Goal: Task Accomplishment & Management: Manage account settings

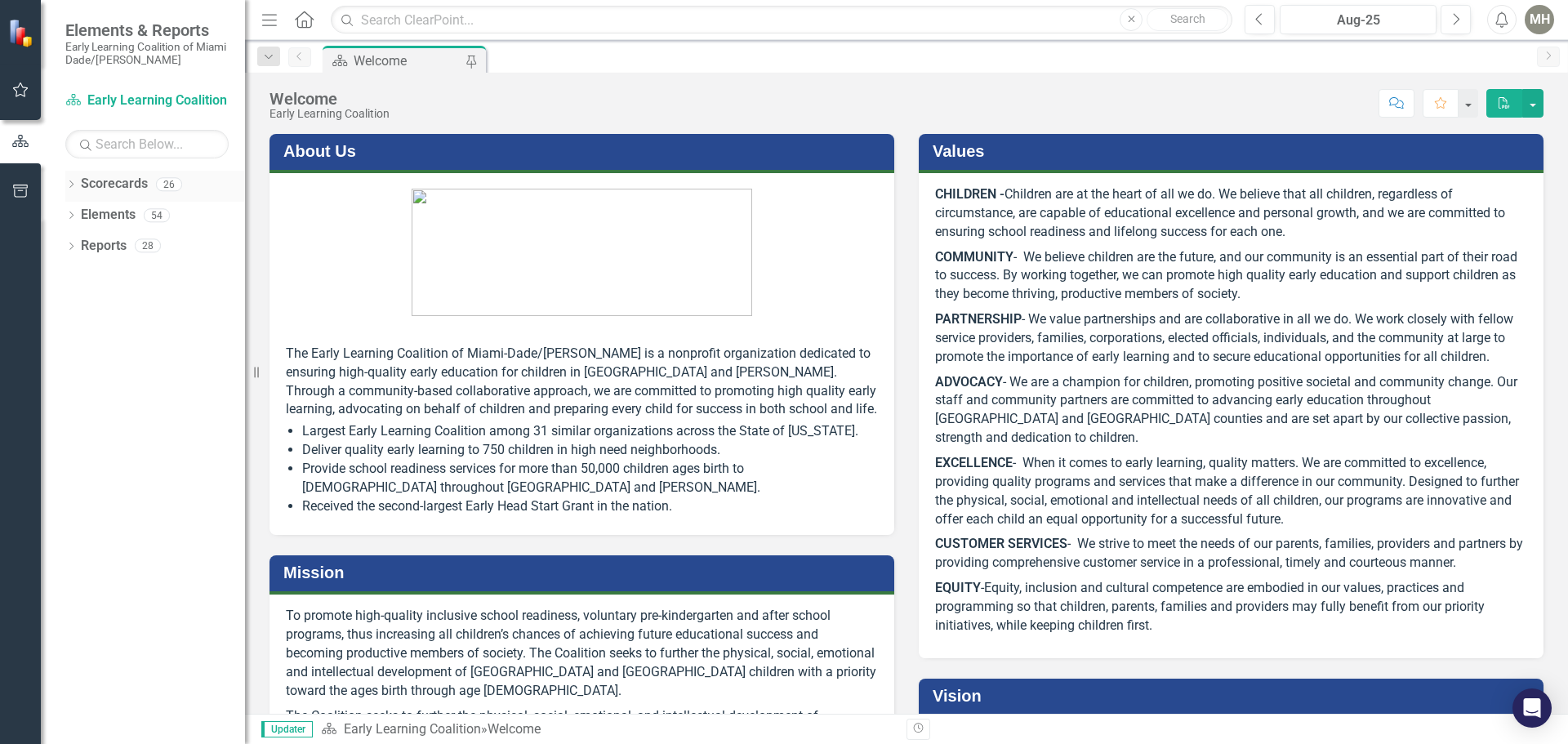
click at [73, 185] on icon "Dropdown" at bounding box center [71, 186] width 12 height 9
click at [81, 210] on icon "Dropdown" at bounding box center [79, 214] width 12 height 10
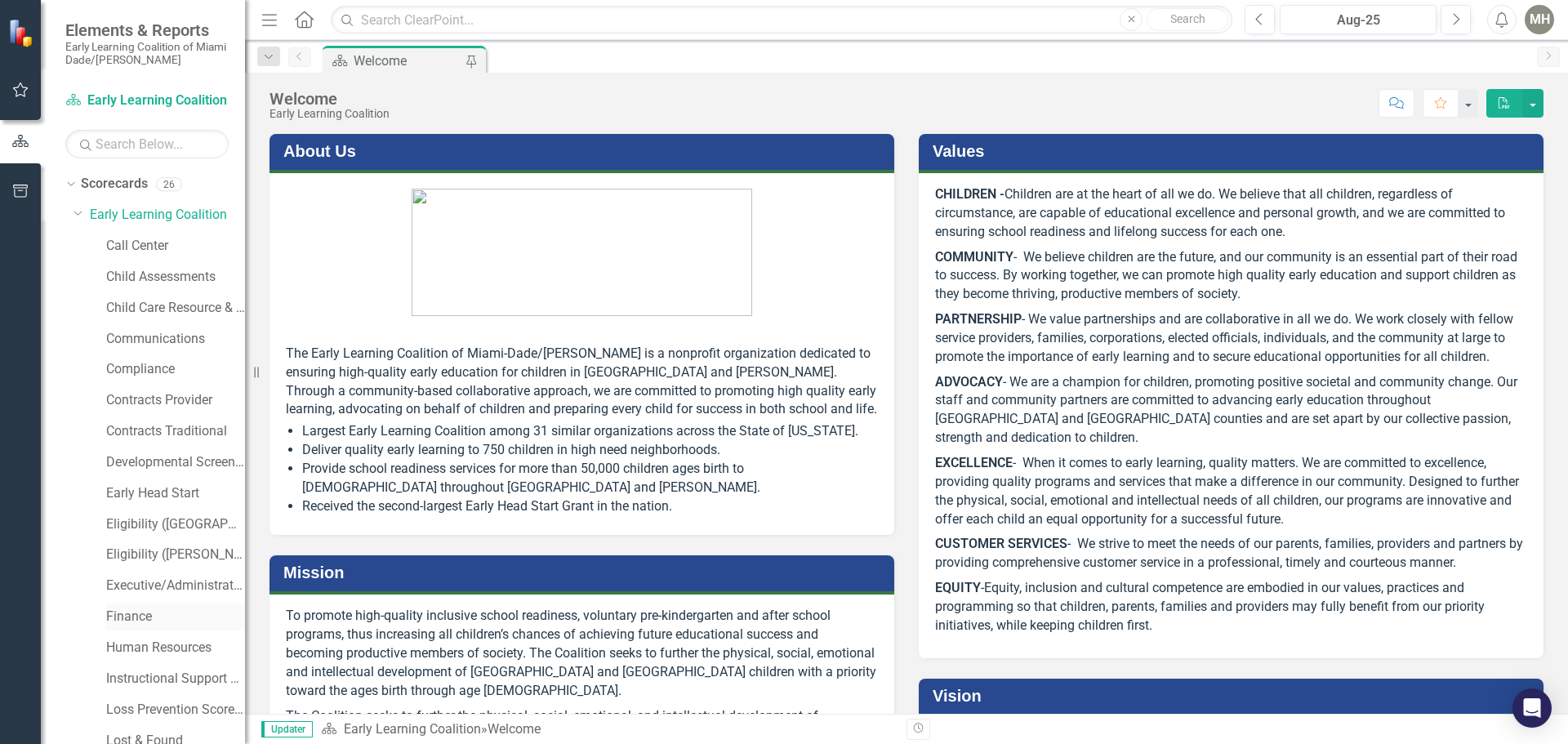
click at [147, 620] on link "Finance" at bounding box center [175, 617] width 139 height 19
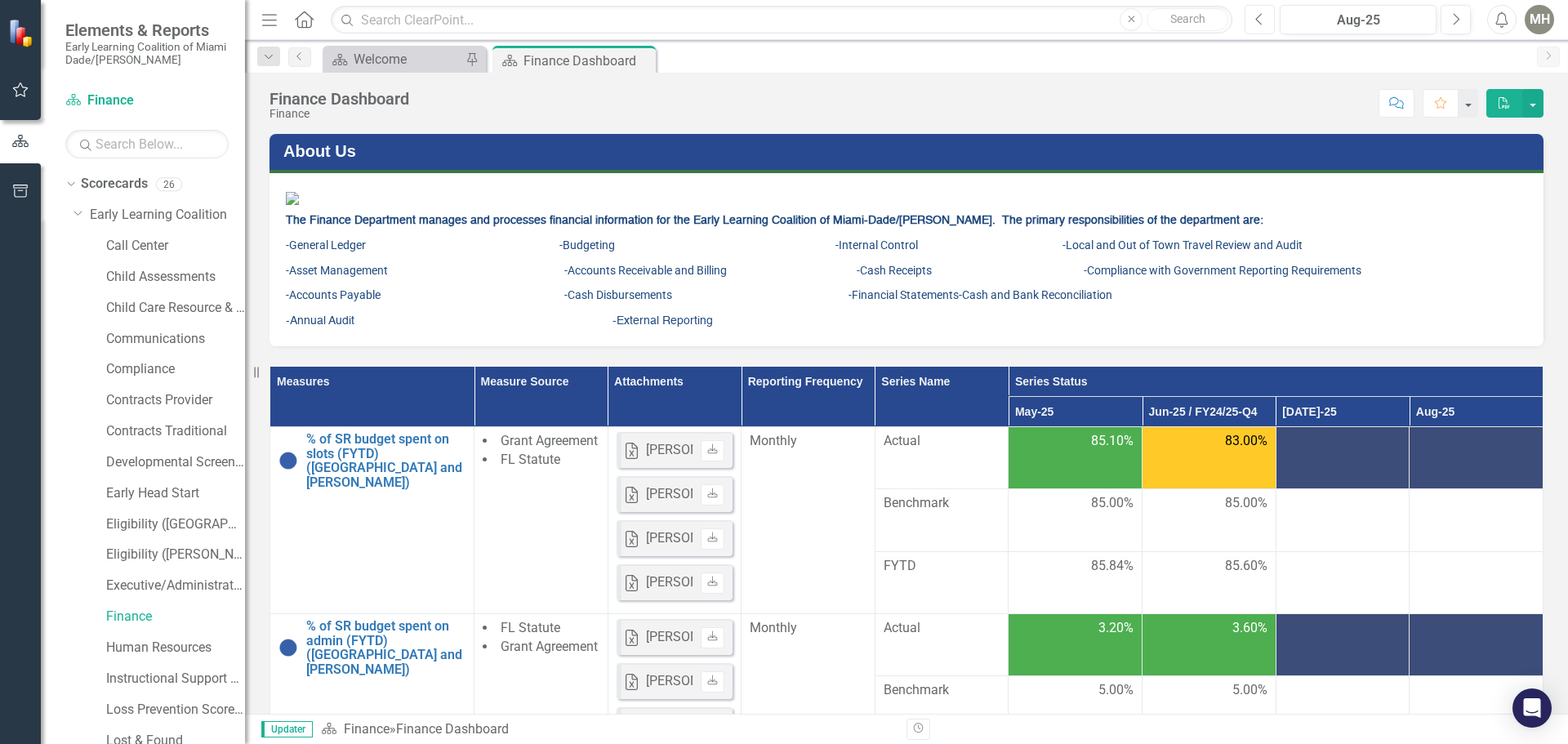
click at [1260, 20] on icon "Previous" at bounding box center [1259, 19] width 9 height 15
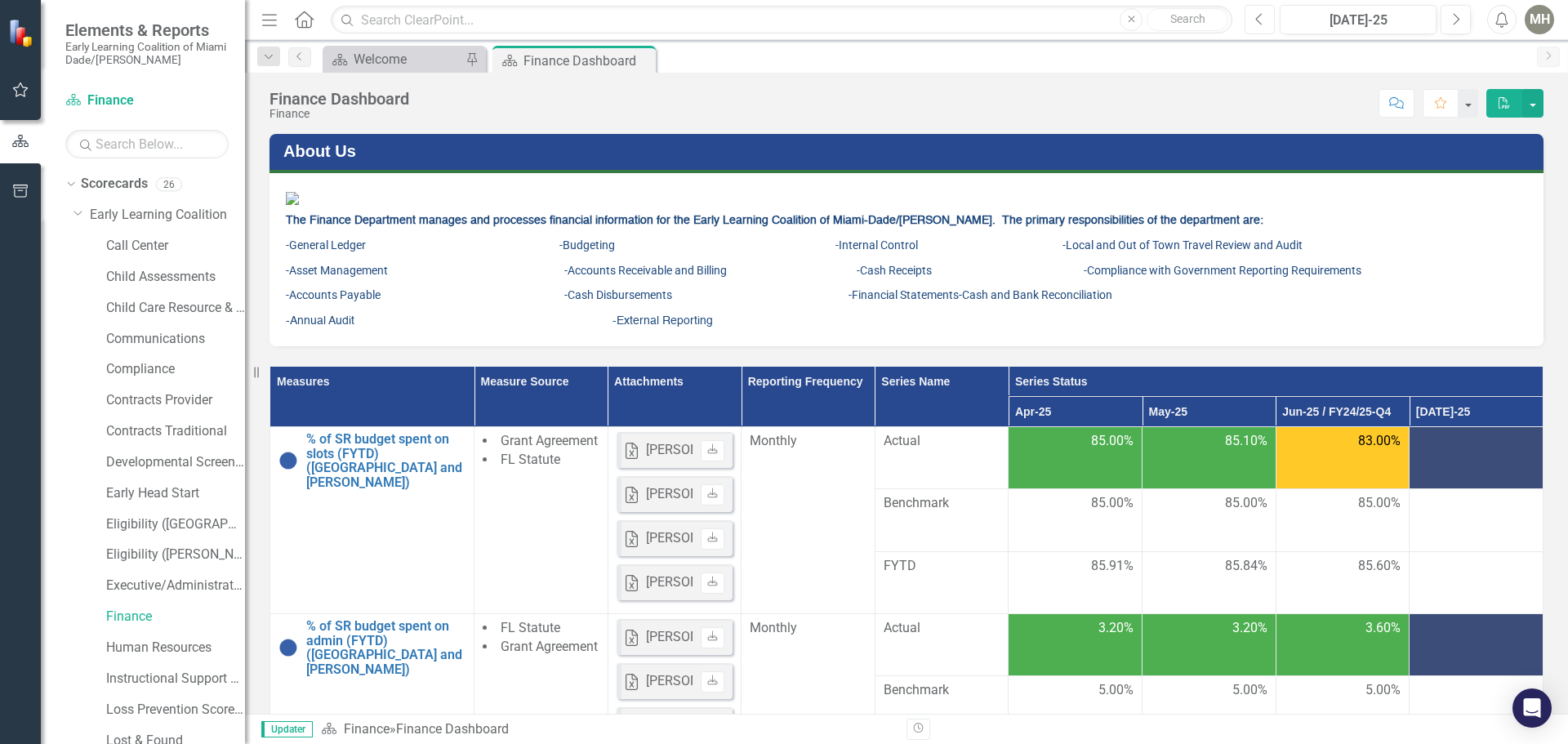
scroll to position [82, 0]
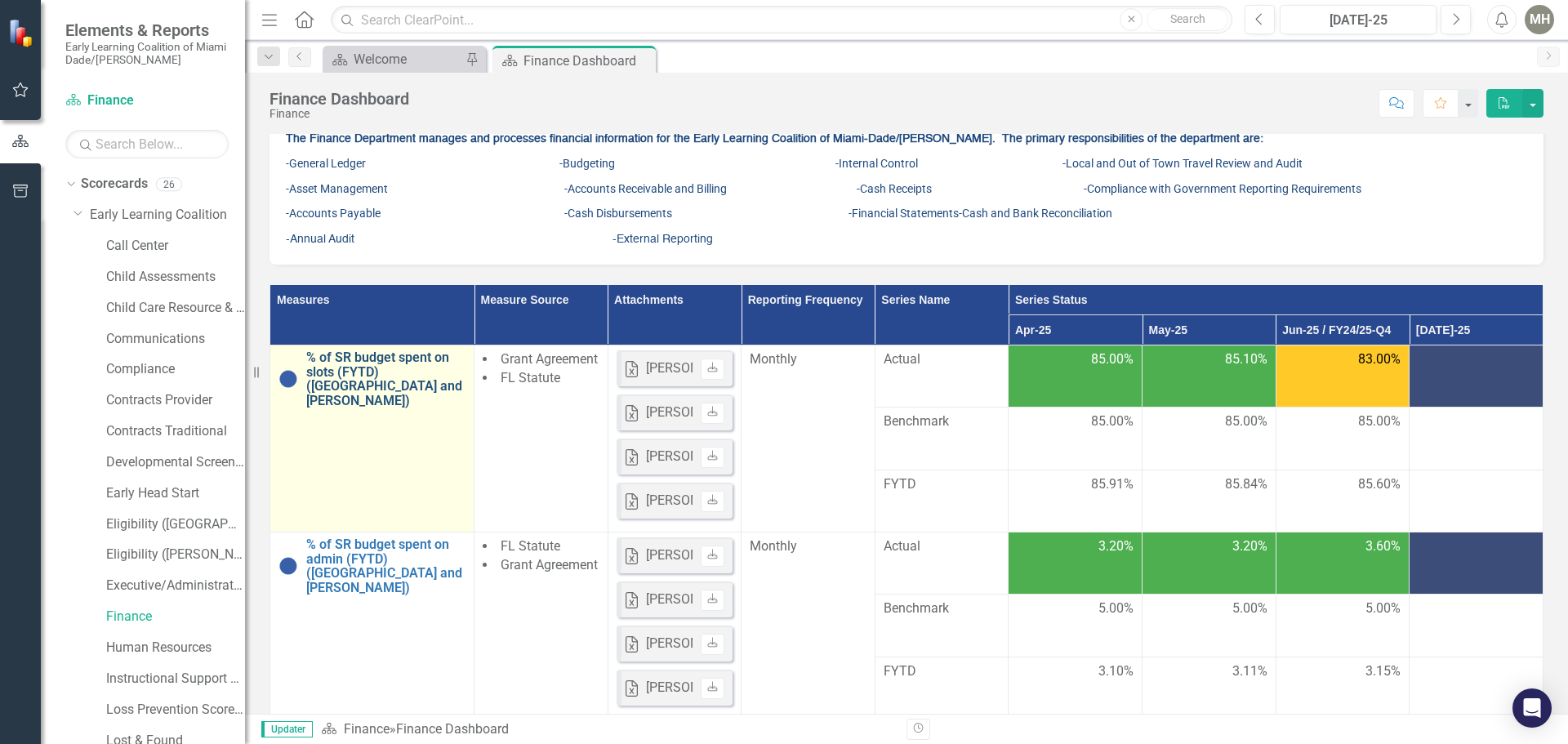
click at [355, 407] on link "% of SR budget spent on slots (FYTD) ([GEOGRAPHIC_DATA] and [PERSON_NAME])" at bounding box center [385, 378] width 159 height 57
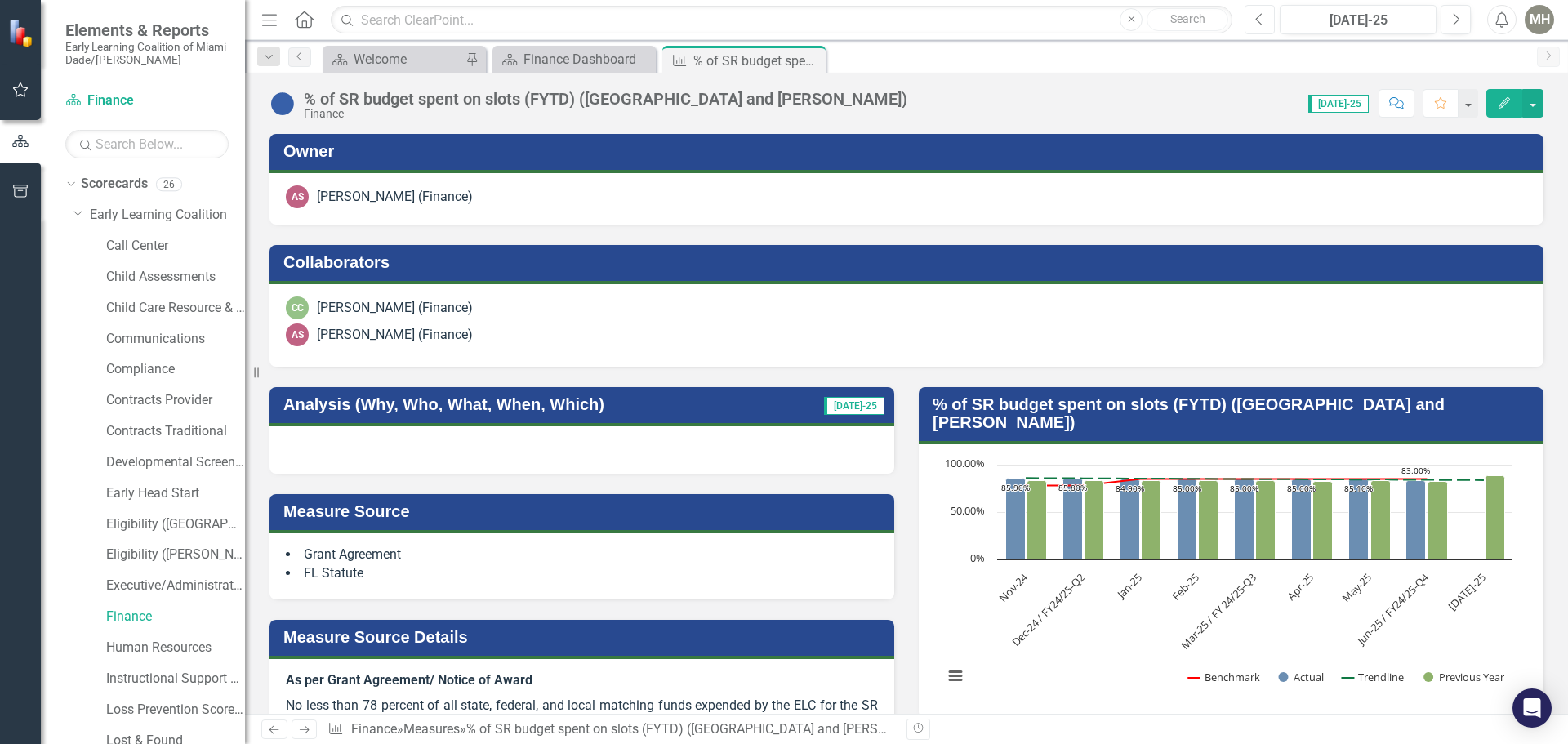
click at [1259, 14] on icon "Previous" at bounding box center [1259, 19] width 9 height 15
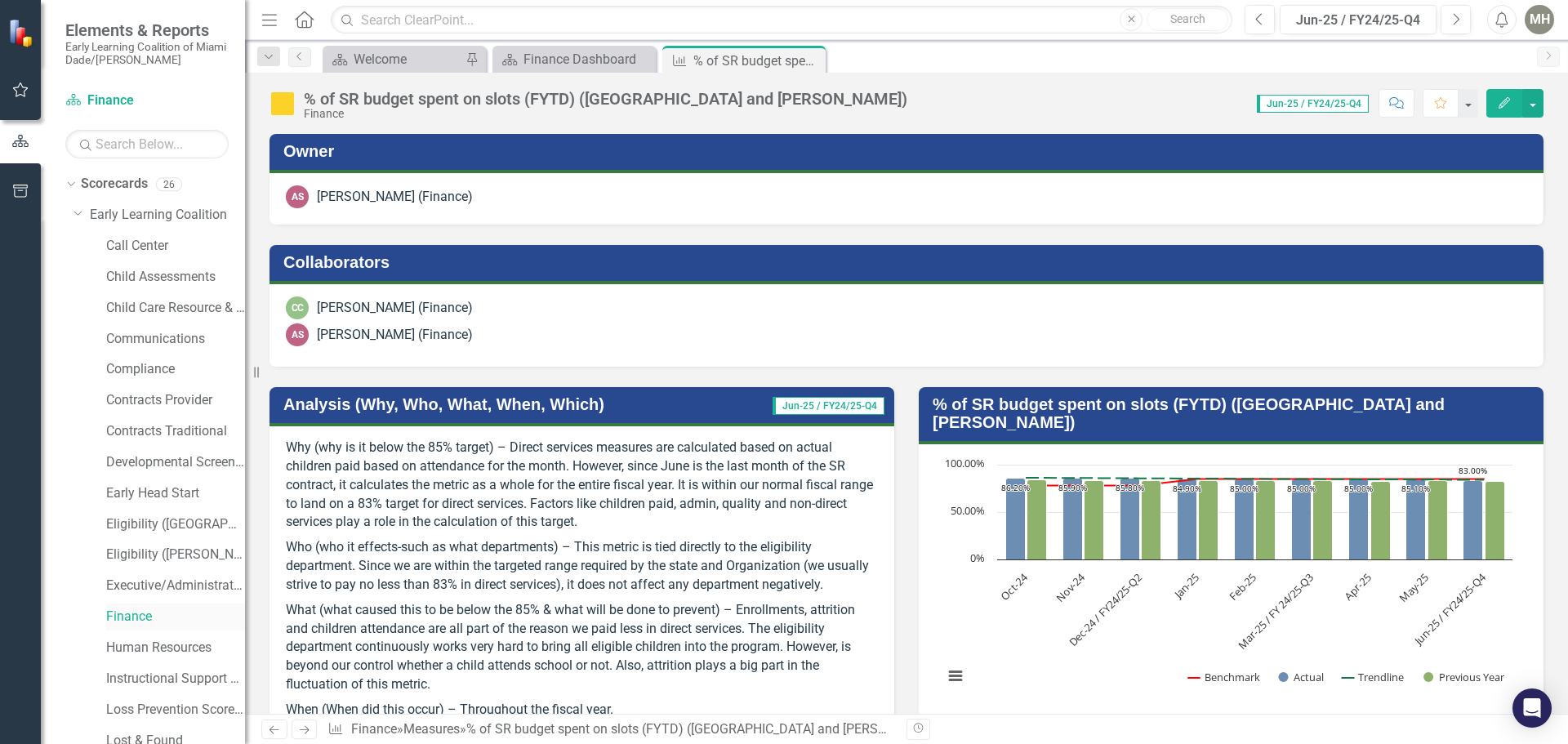
click at [128, 612] on link "Finance" at bounding box center [175, 617] width 139 height 19
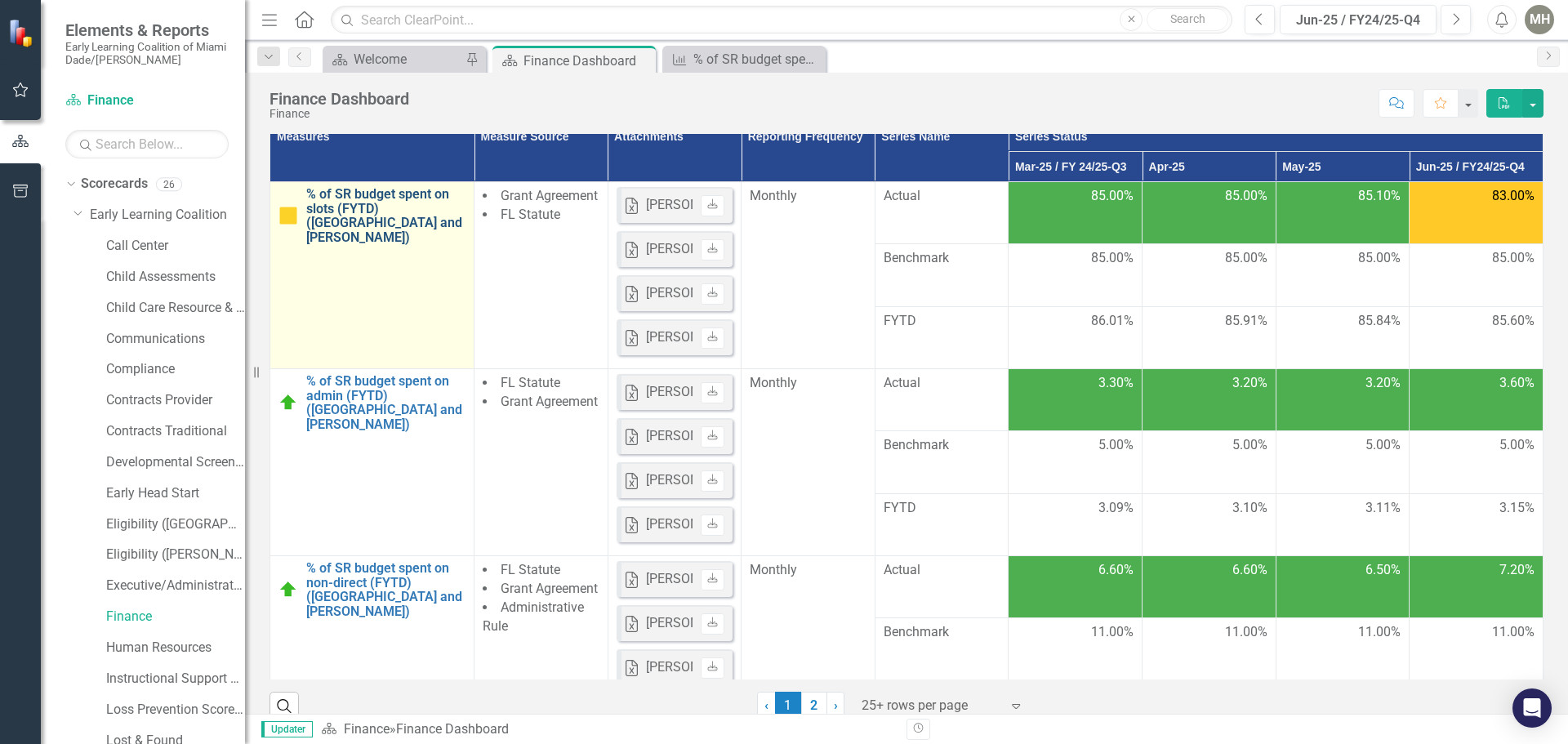
click at [404, 244] on link "% of SR budget spent on slots (FYTD) ([GEOGRAPHIC_DATA] and [PERSON_NAME])" at bounding box center [385, 215] width 159 height 57
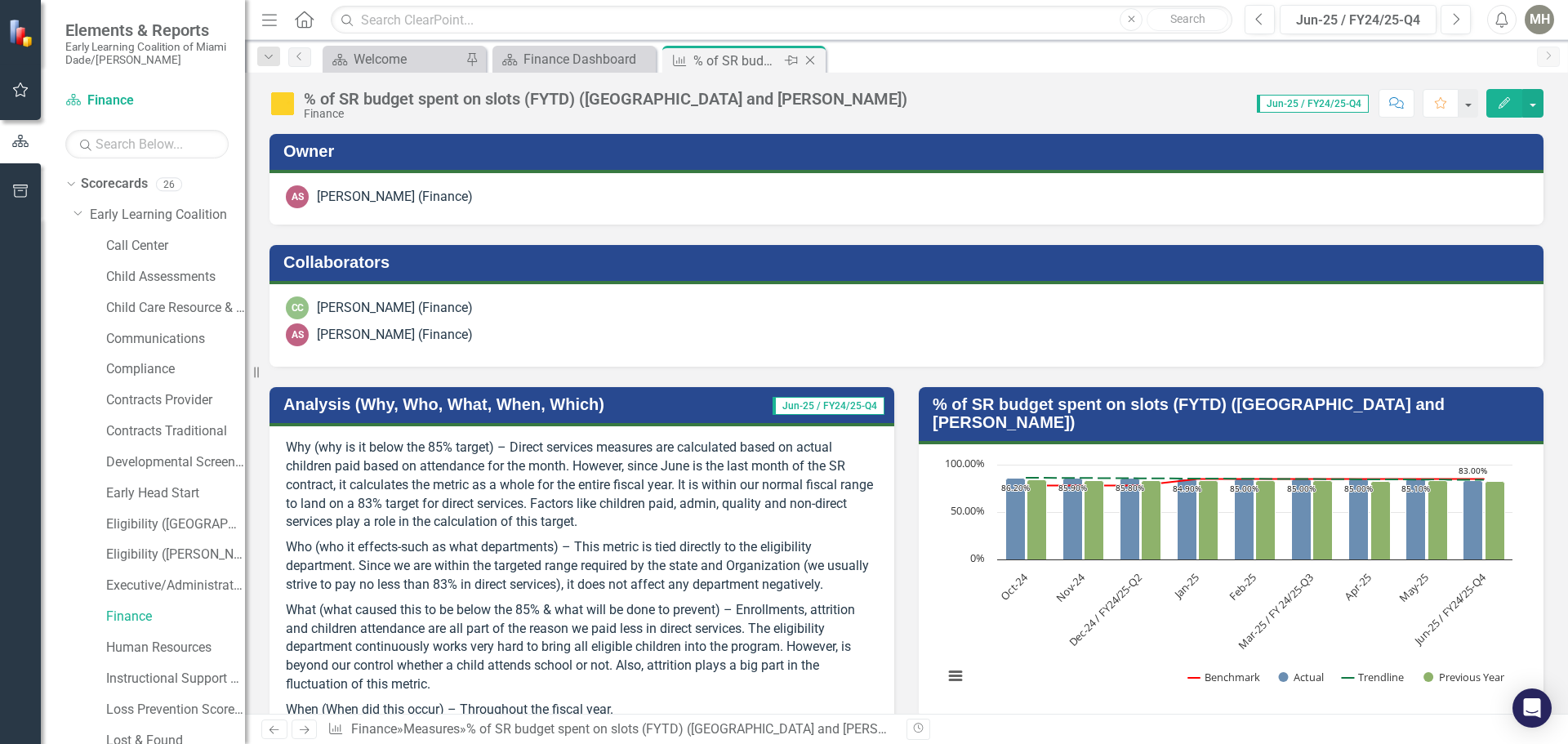
click at [808, 62] on icon at bounding box center [810, 61] width 9 height 9
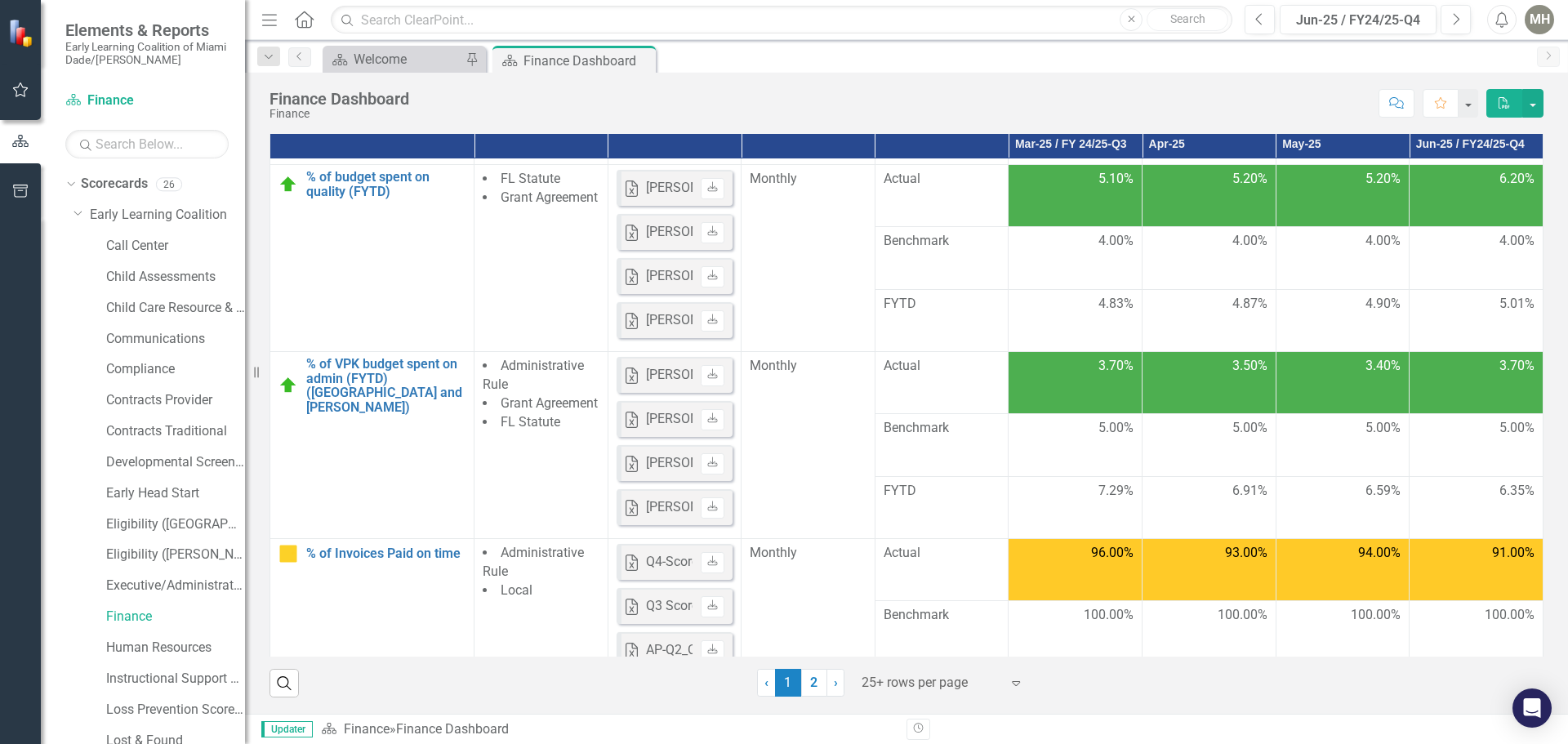
scroll to position [572, 0]
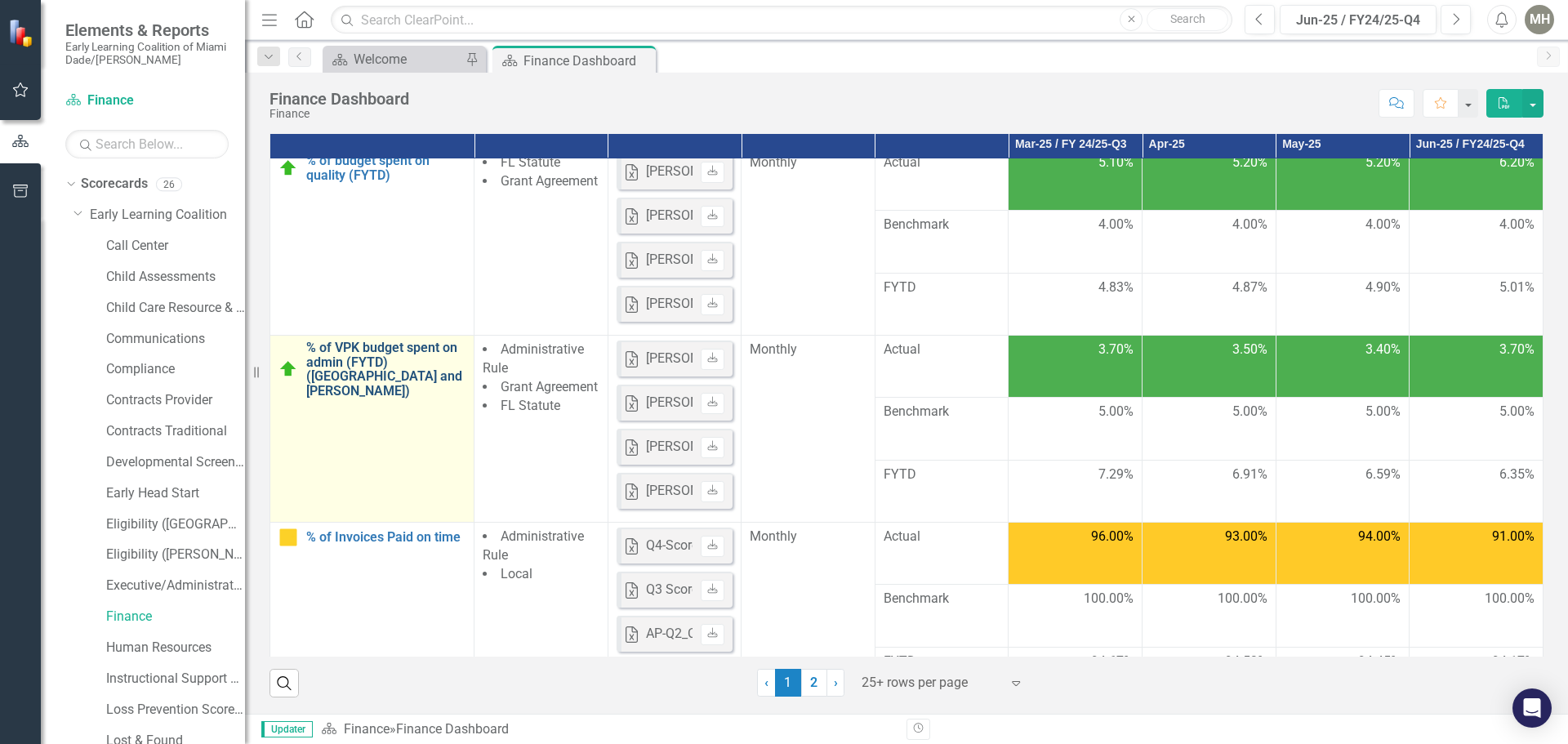
click at [357, 352] on link "% of VPK budget spent on admin (FYTD) ([GEOGRAPHIC_DATA] and [PERSON_NAME])" at bounding box center [385, 368] width 159 height 57
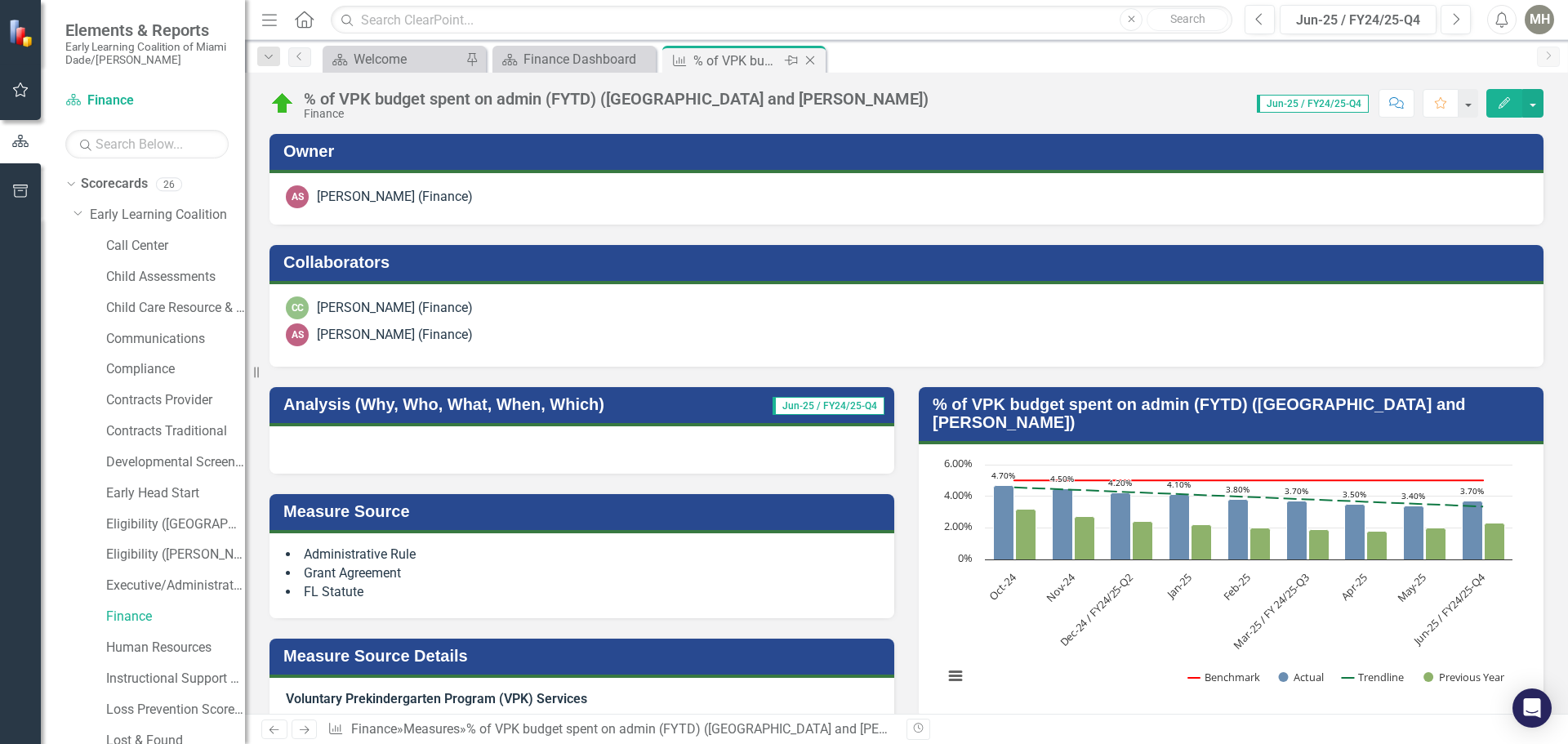
click at [812, 58] on icon at bounding box center [810, 61] width 9 height 9
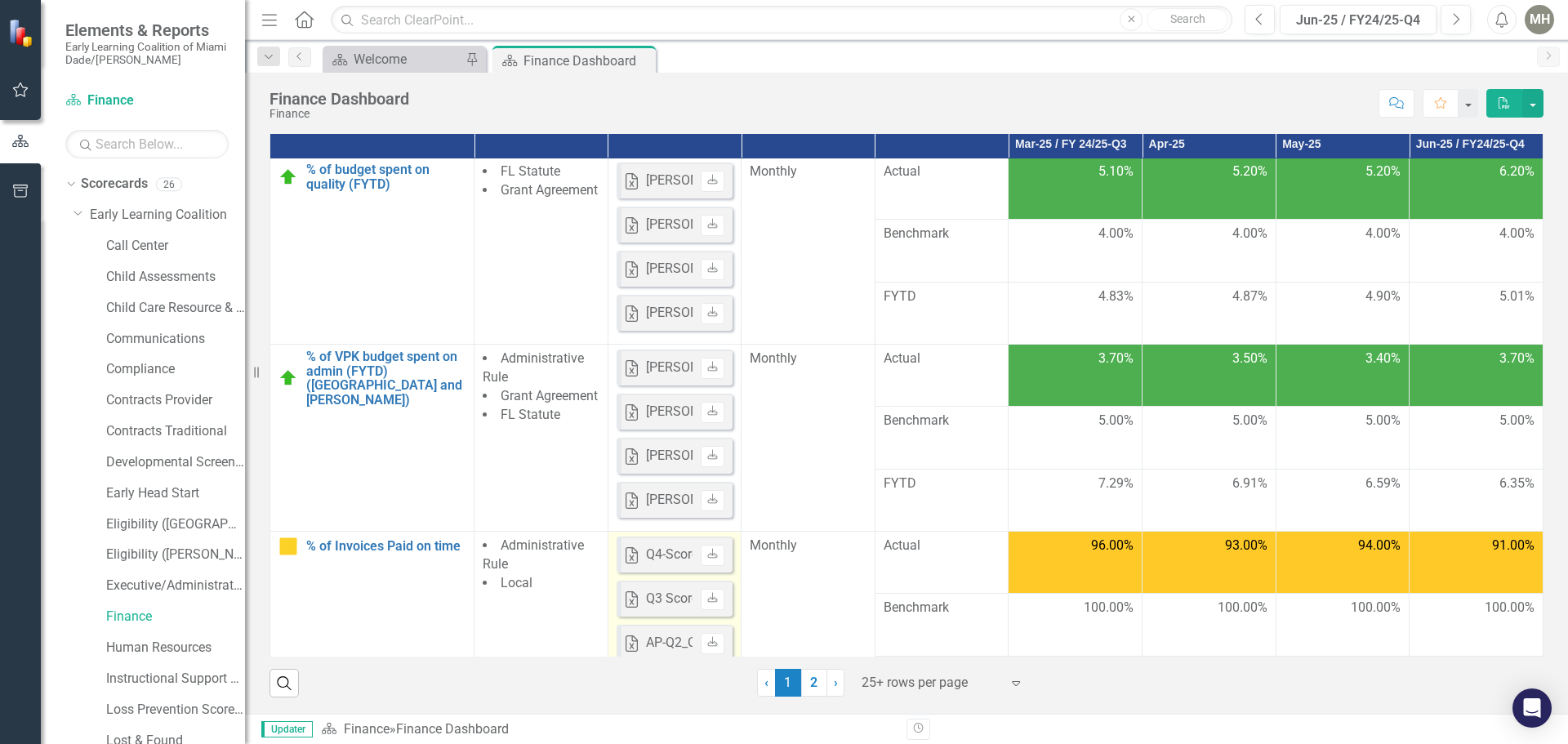
scroll to position [653, 0]
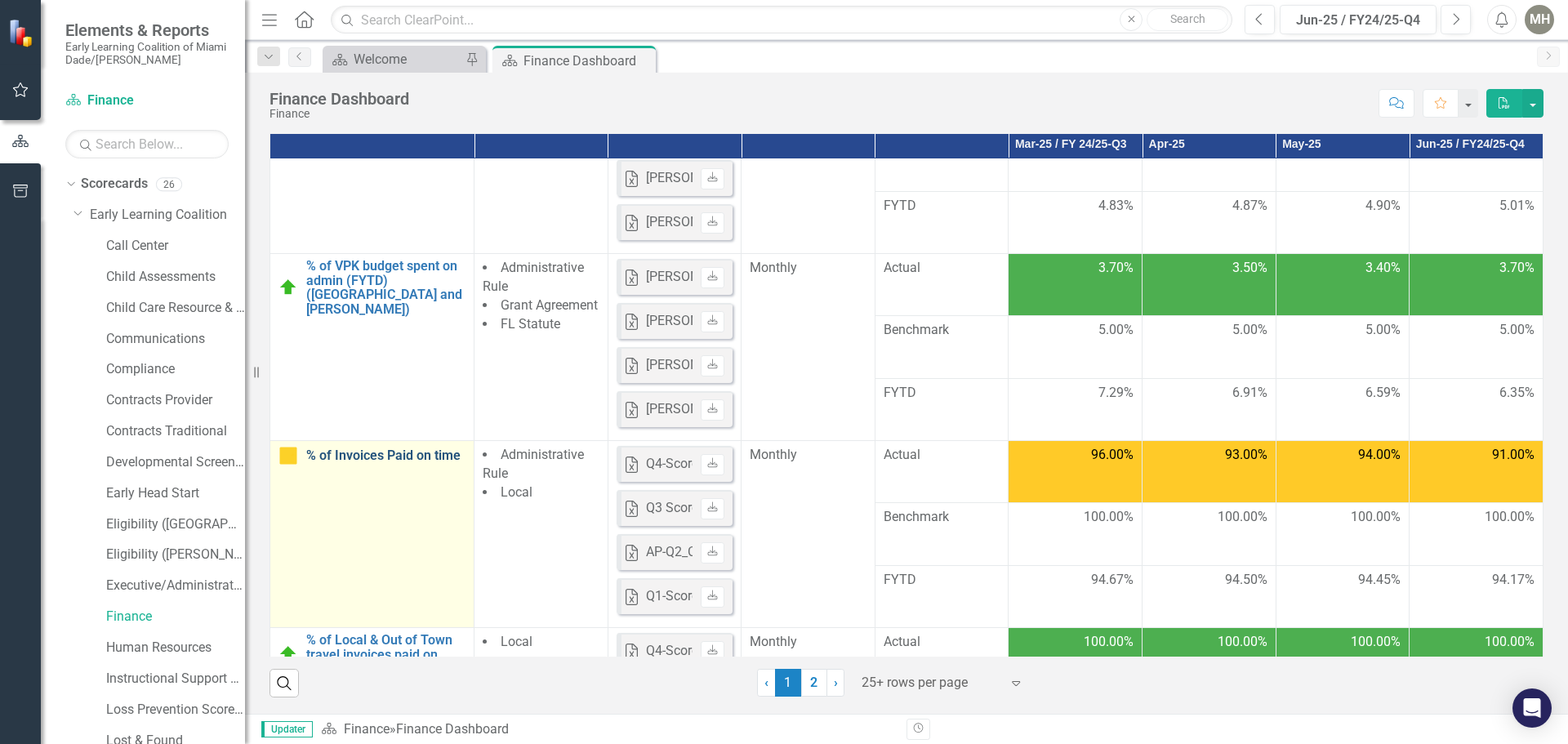
click at [348, 453] on link "% of Invoices Paid on time" at bounding box center [385, 455] width 159 height 15
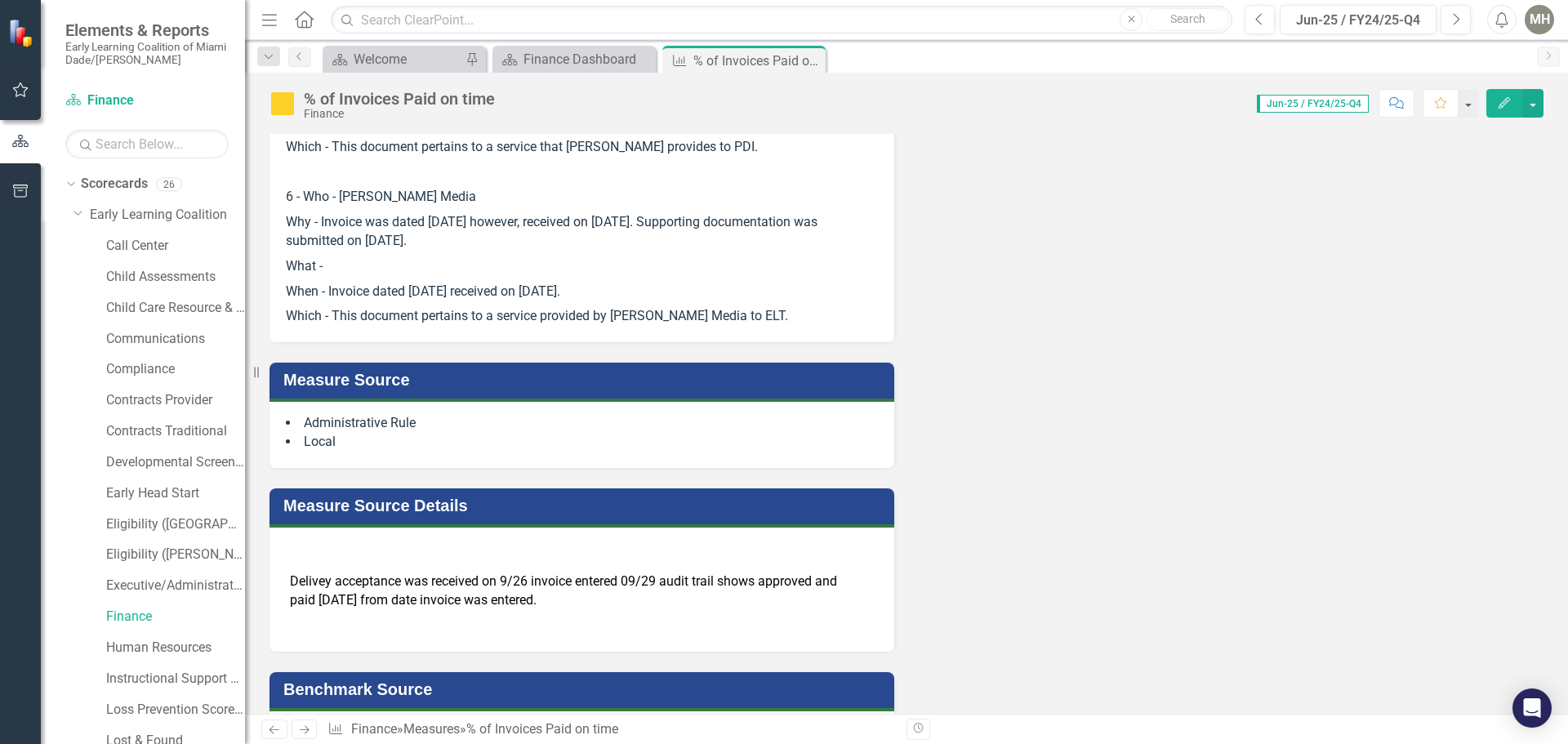
scroll to position [980, 0]
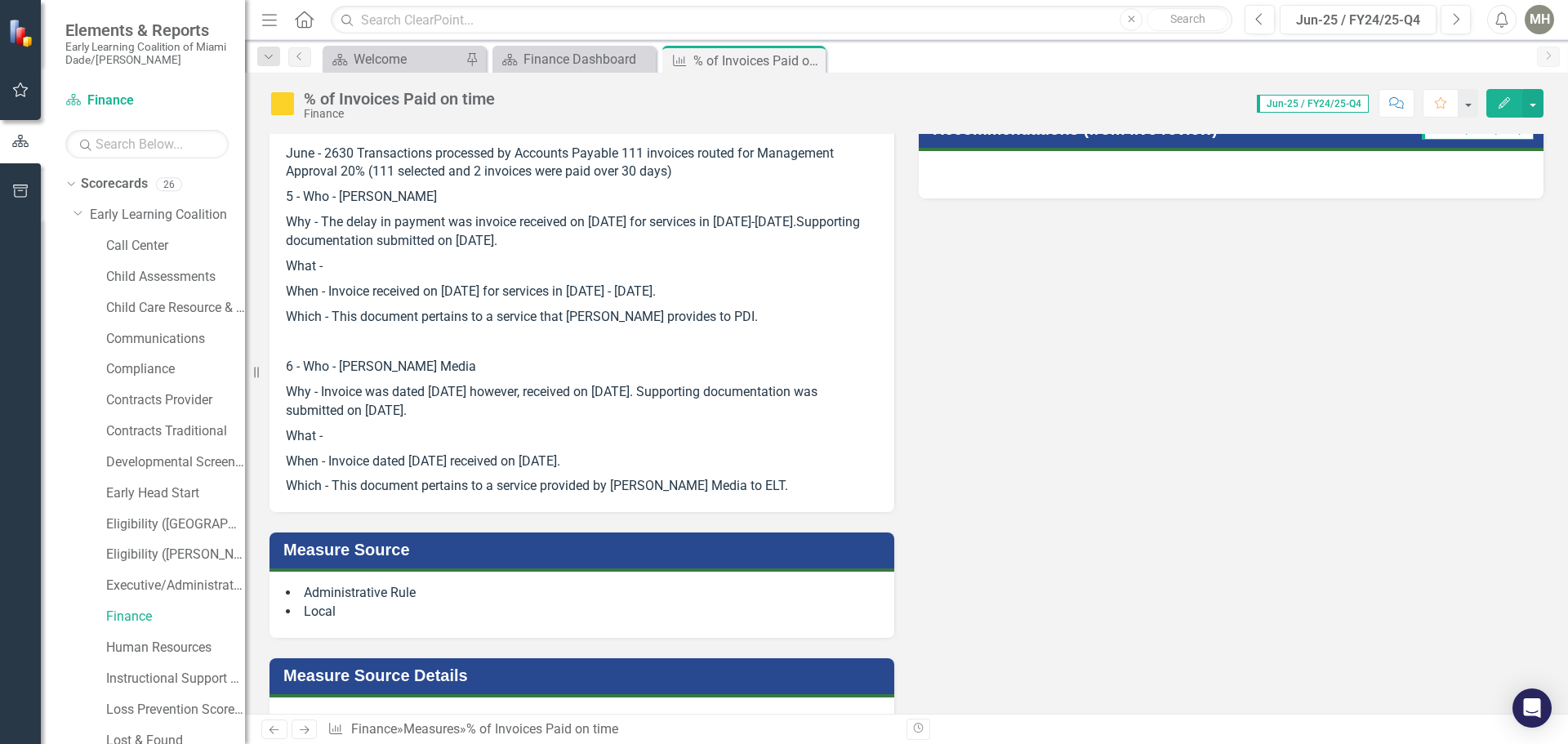
drag, startPoint x: 748, startPoint y: 461, endPoint x: 677, endPoint y: 463, distance: 71.0
click at [677, 474] on p "Which - This document pertains to a service provided by [PERSON_NAME] Media to …" at bounding box center [582, 485] width 592 height 22
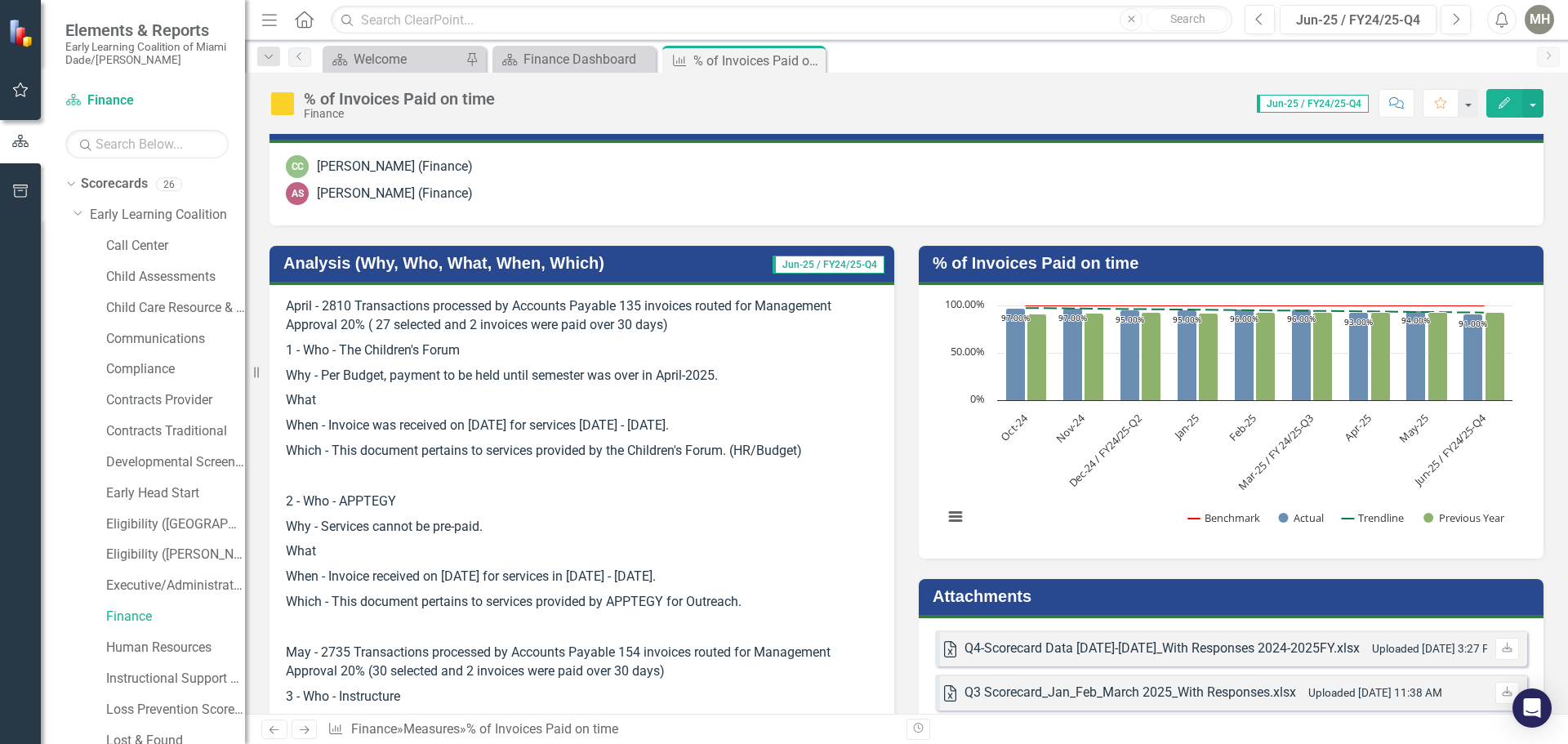
scroll to position [0, 0]
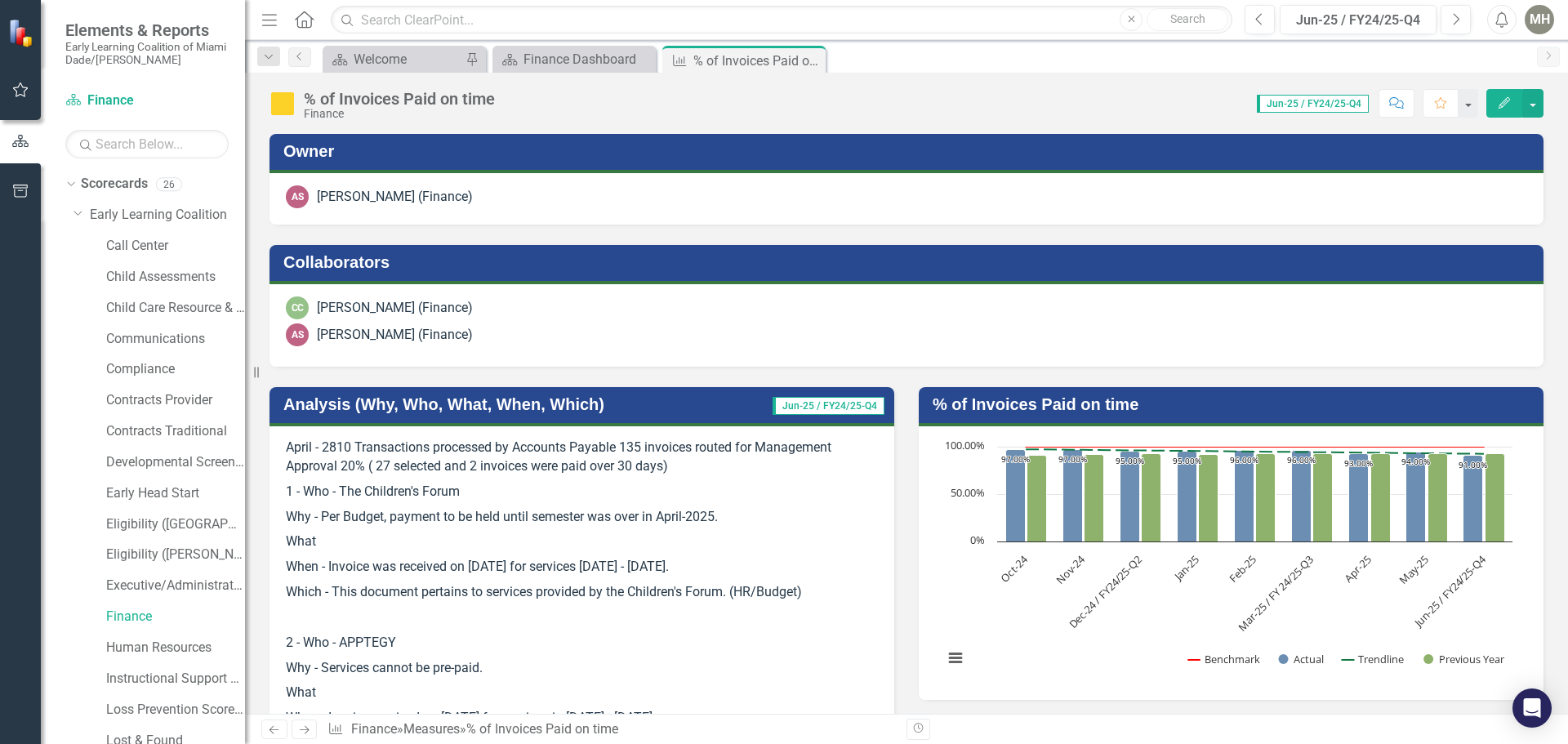
click at [485, 401] on h3 "Analysis (Why, Who, What, When, Which)" at bounding box center [505, 405] width 445 height 18
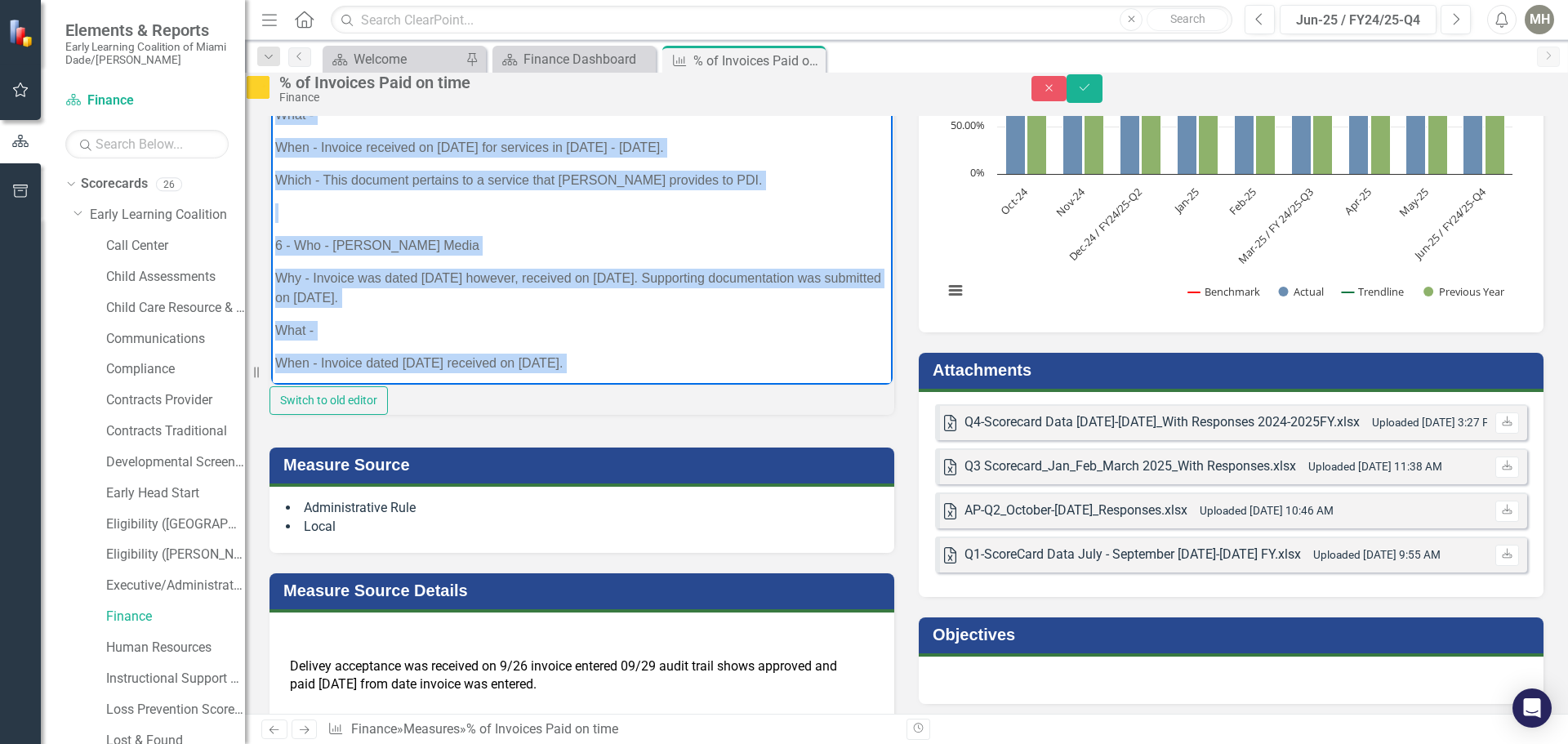
scroll to position [1030, 0]
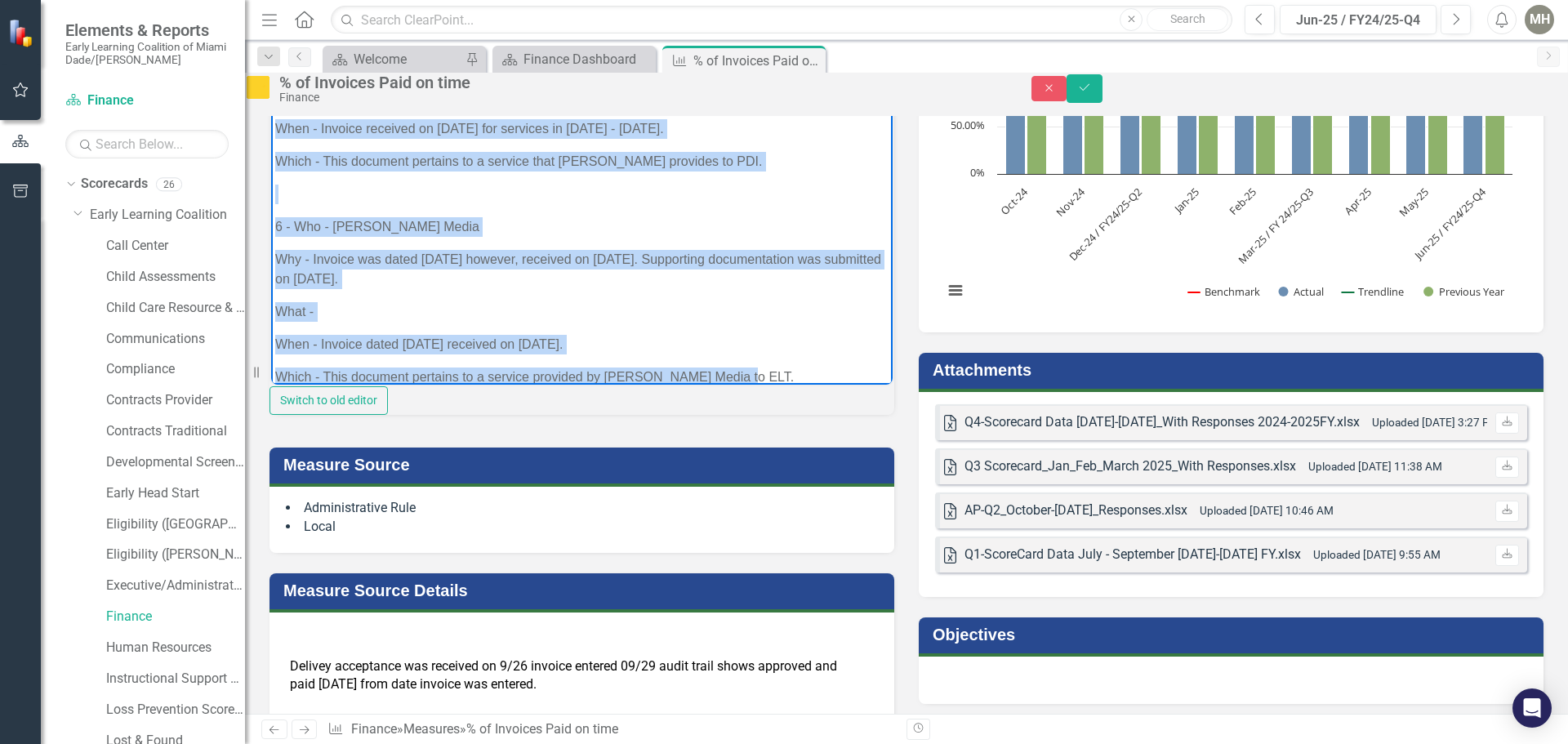
drag, startPoint x: 275, startPoint y: 114, endPoint x: 743, endPoint y: 347, distance: 522.8
copy body "Lorem - 7508 Ipsumdolorsi ametconse ad Elitsedd Eiusmod 966 temporin utlabo etd…"
click at [731, 301] on p "What -" at bounding box center [582, 311] width 613 height 20
click at [743, 301] on p "What -" at bounding box center [582, 311] width 613 height 20
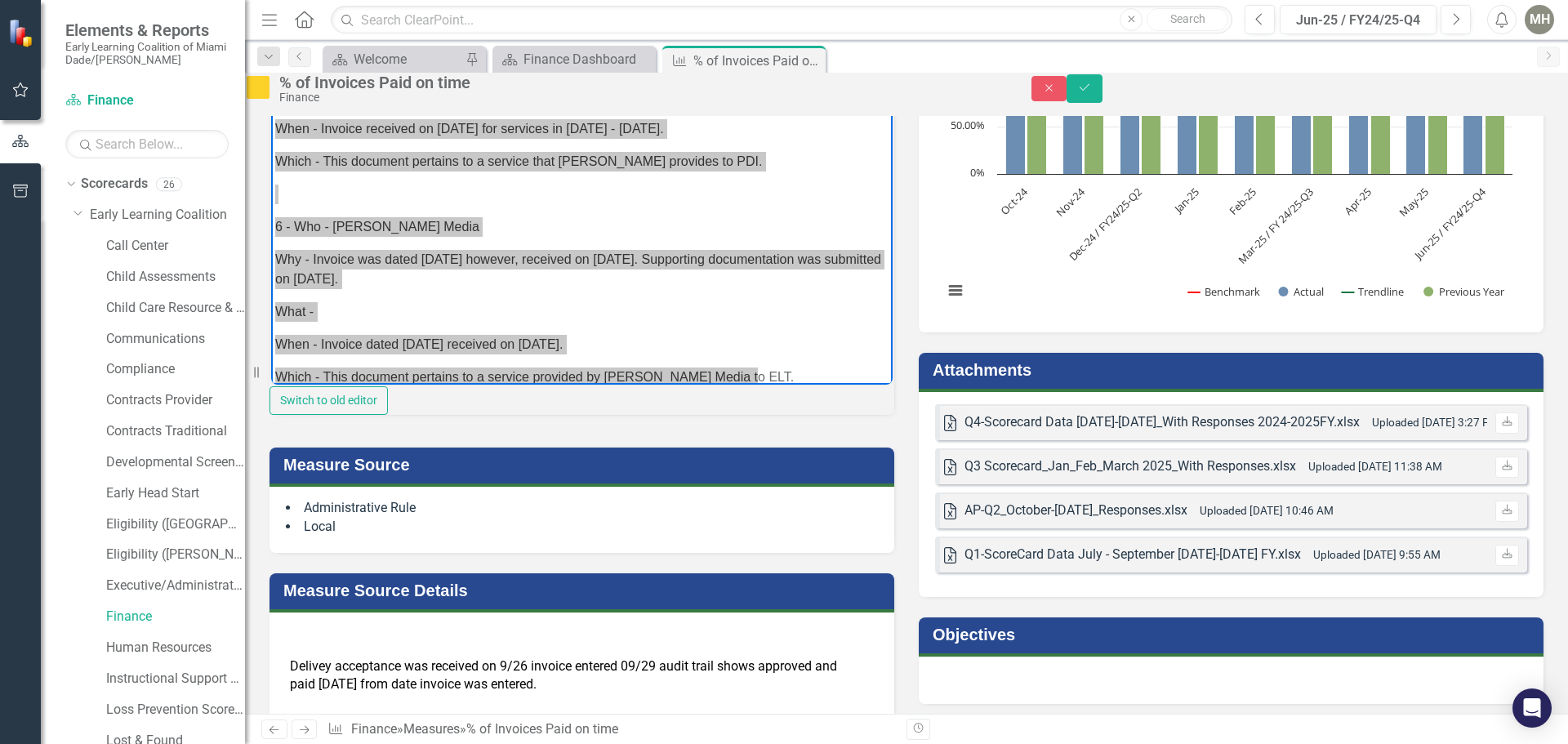
click at [591, 415] on div "Switch to old editor" at bounding box center [582, 400] width 624 height 28
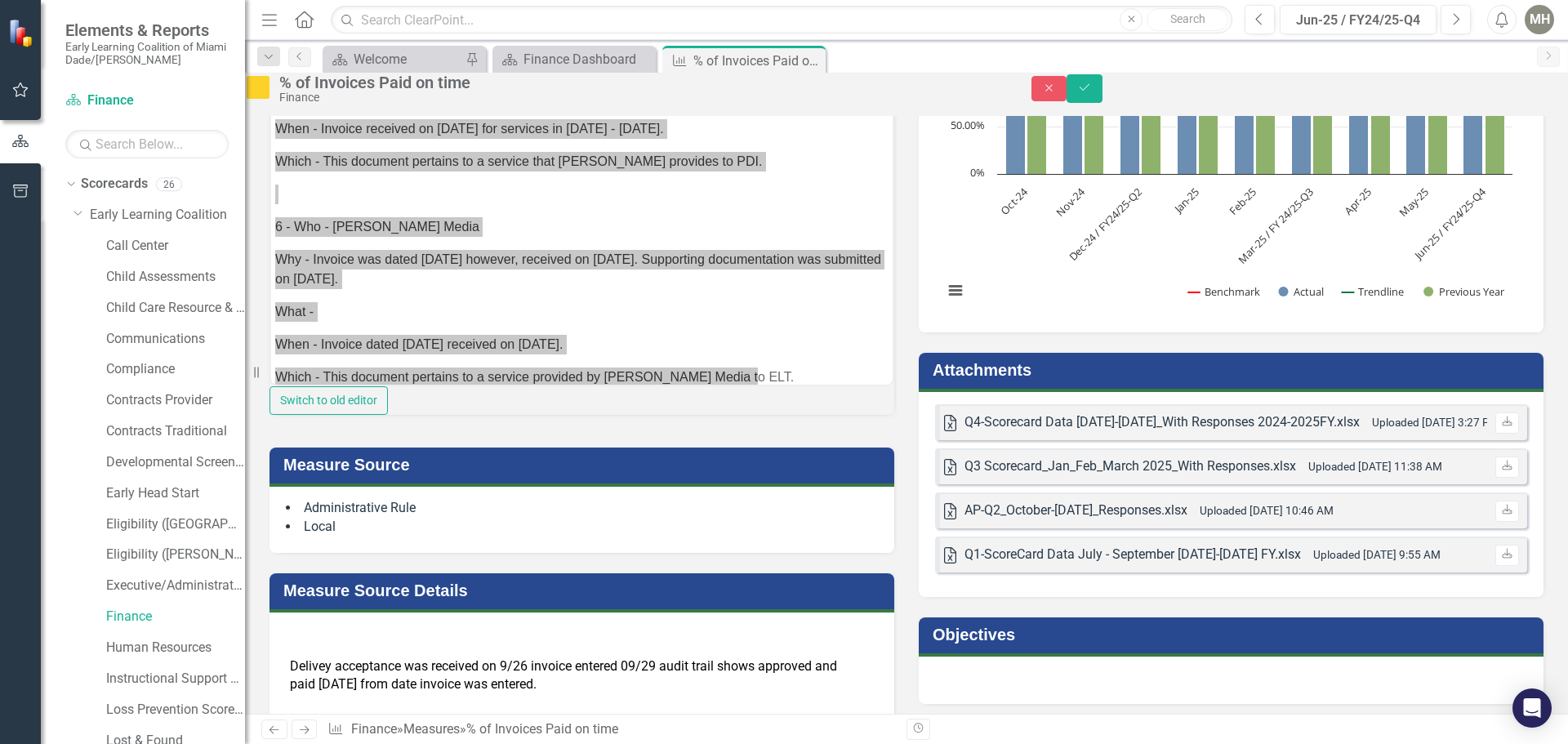
click at [589, 518] on li "Administrative Rule" at bounding box center [582, 508] width 592 height 19
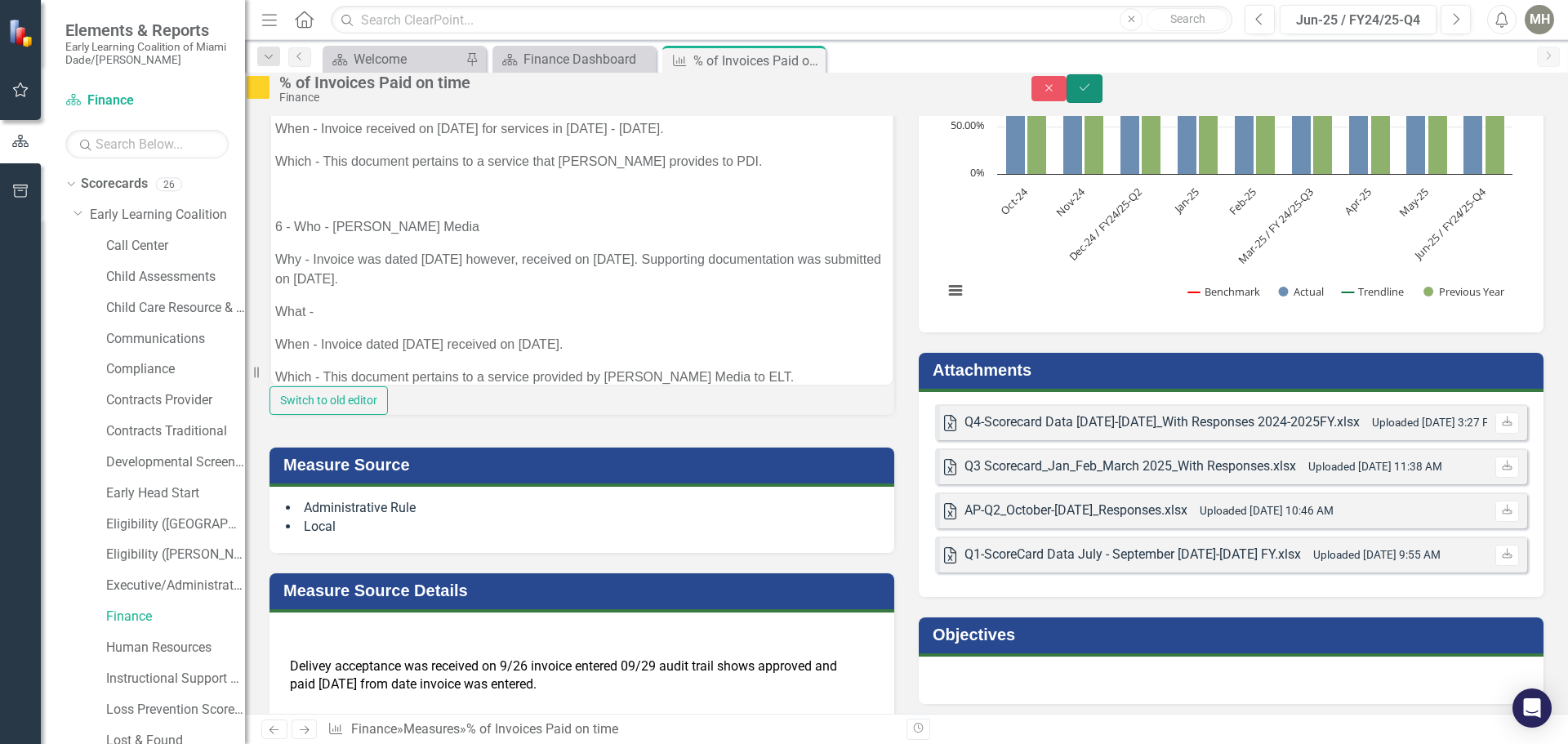
click at [1092, 93] on icon "Save" at bounding box center [1084, 87] width 15 height 12
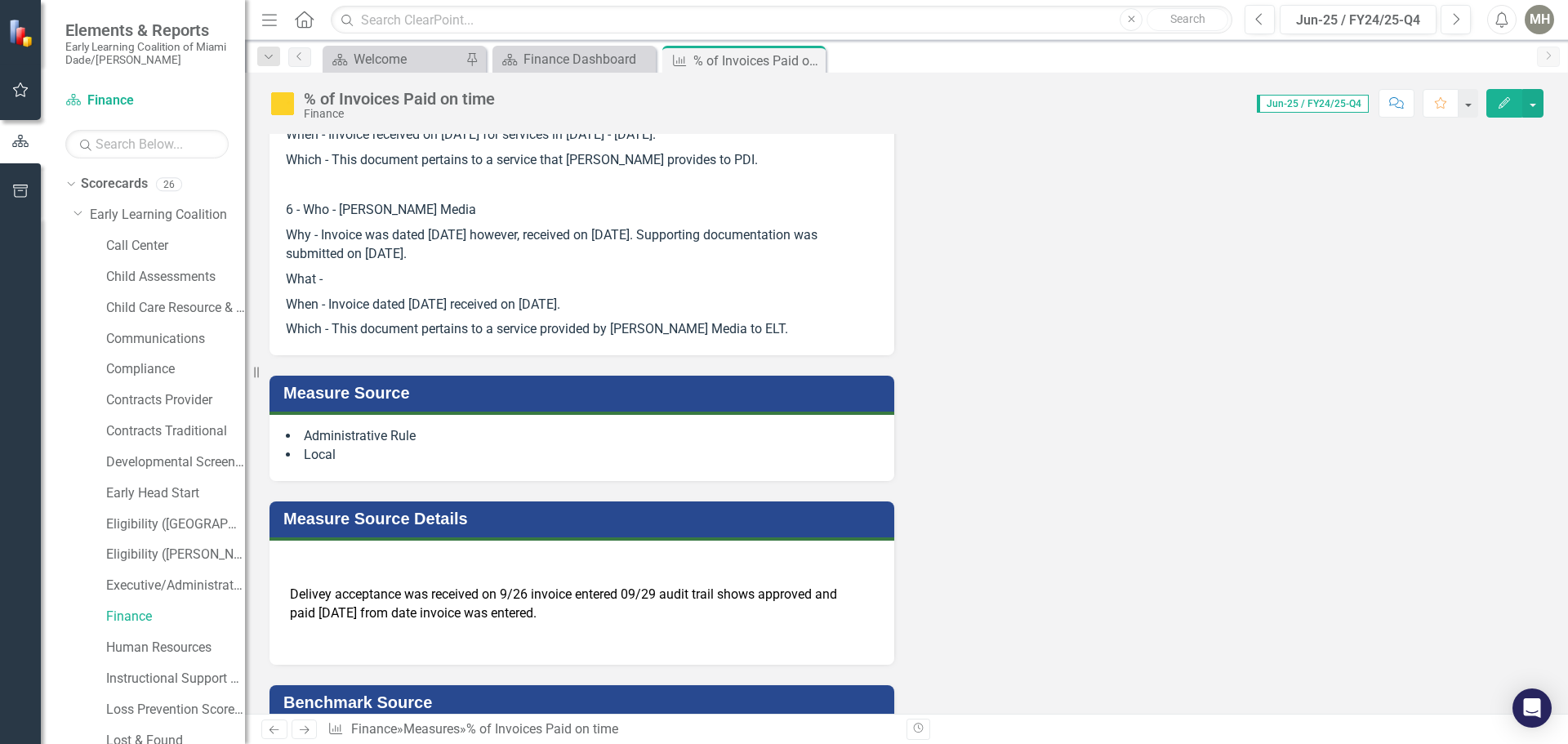
scroll to position [980, 0]
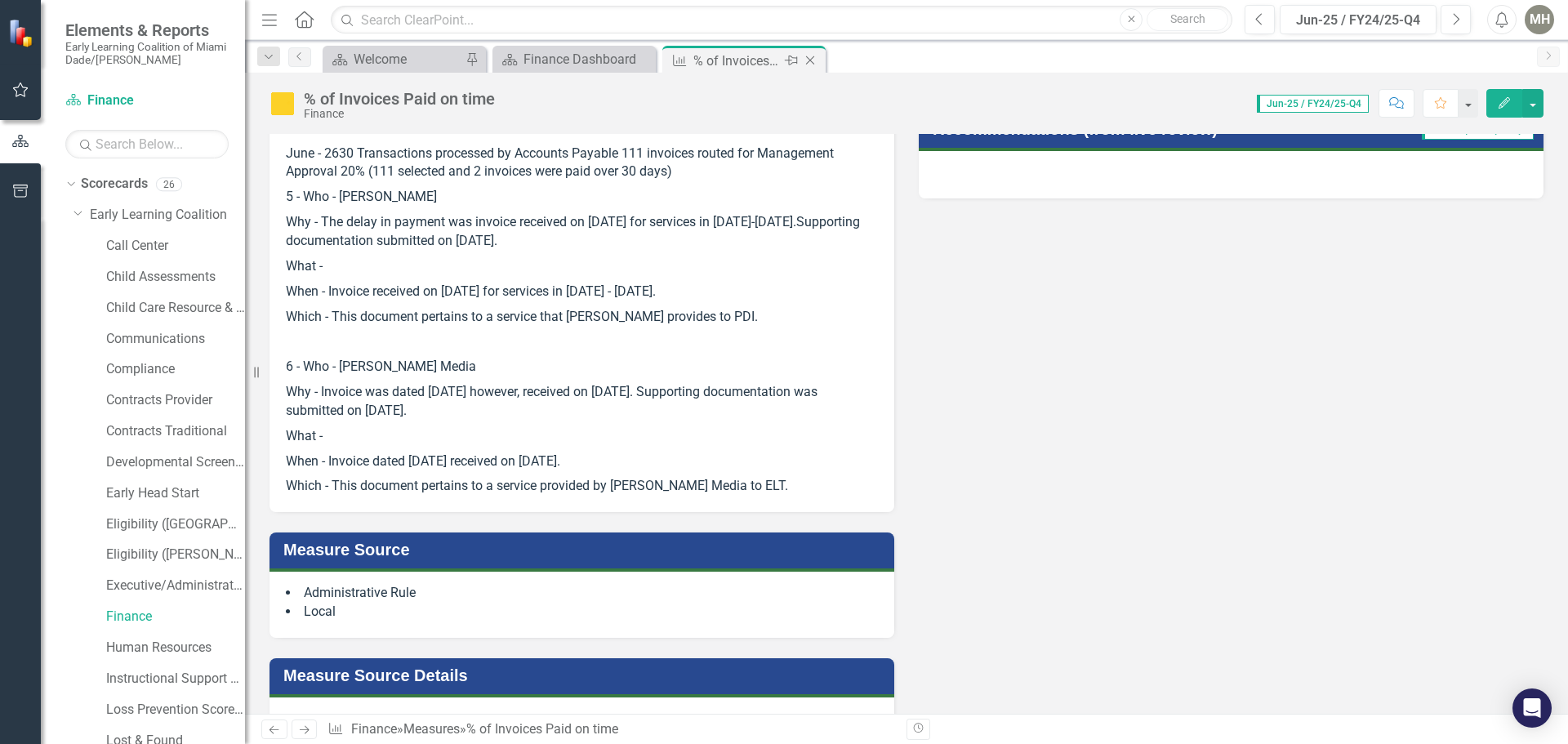
click at [808, 61] on icon "Close" at bounding box center [810, 60] width 16 height 13
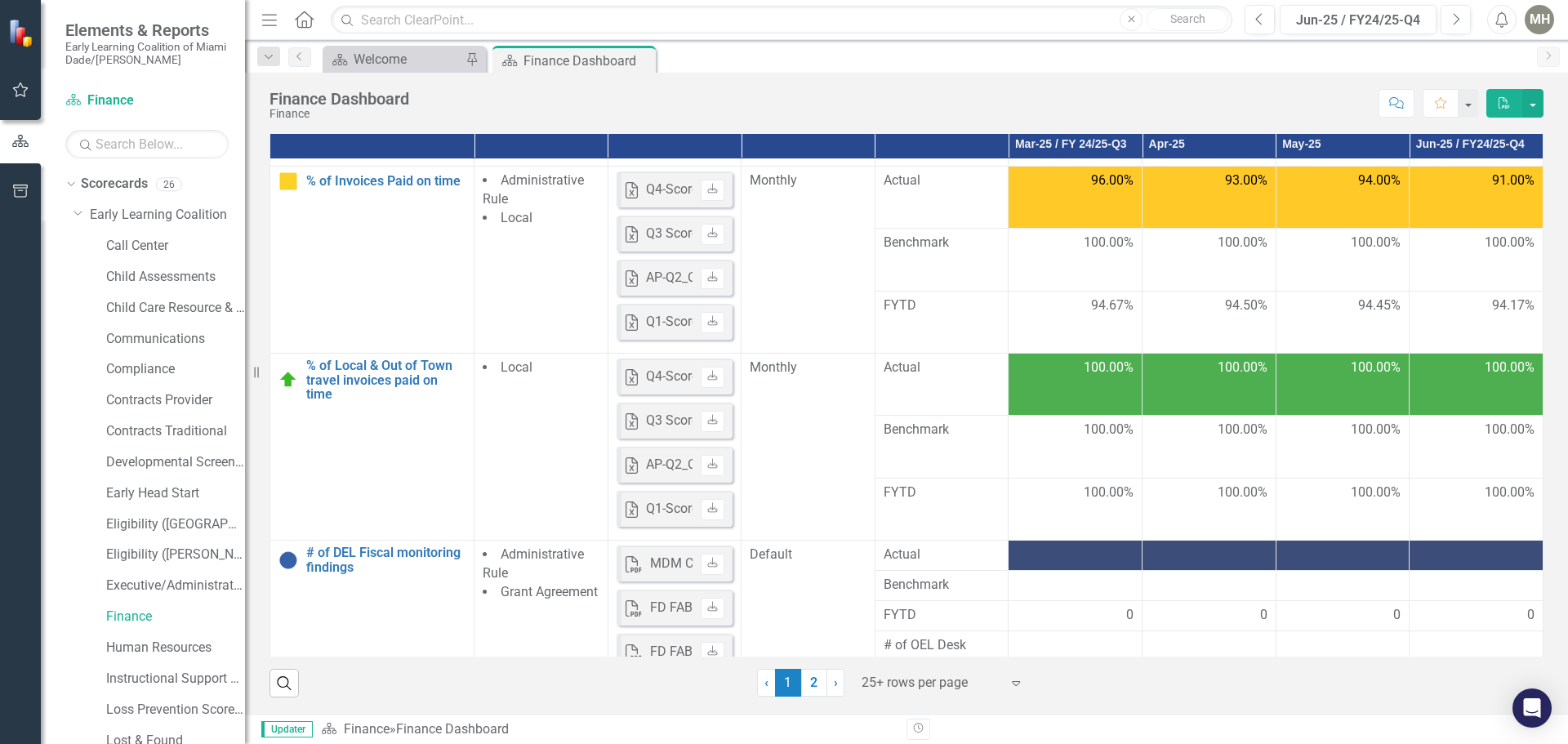
scroll to position [887, 0]
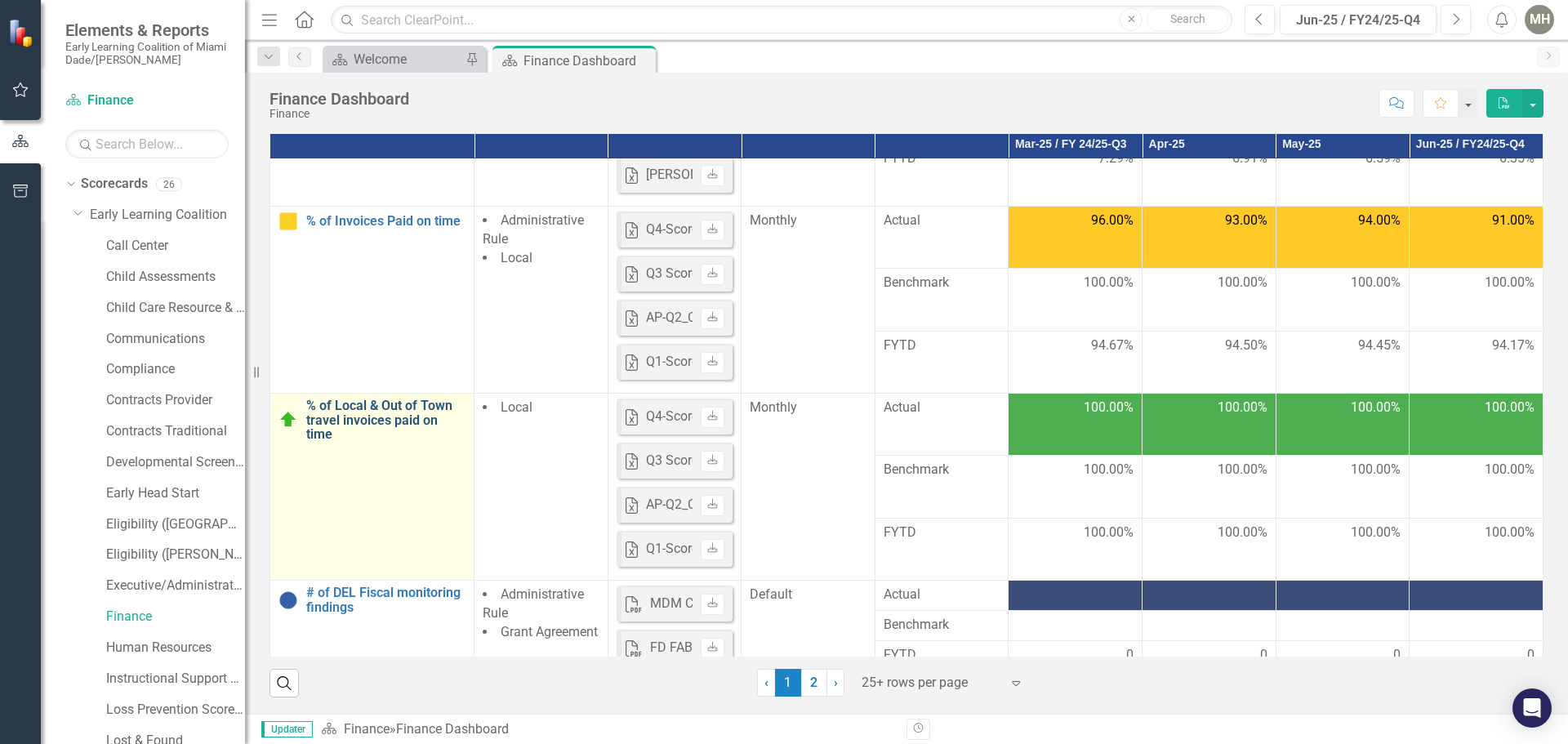
click at [364, 442] on link "% of Local & Out of Town travel invoices paid on time" at bounding box center [385, 420] width 159 height 44
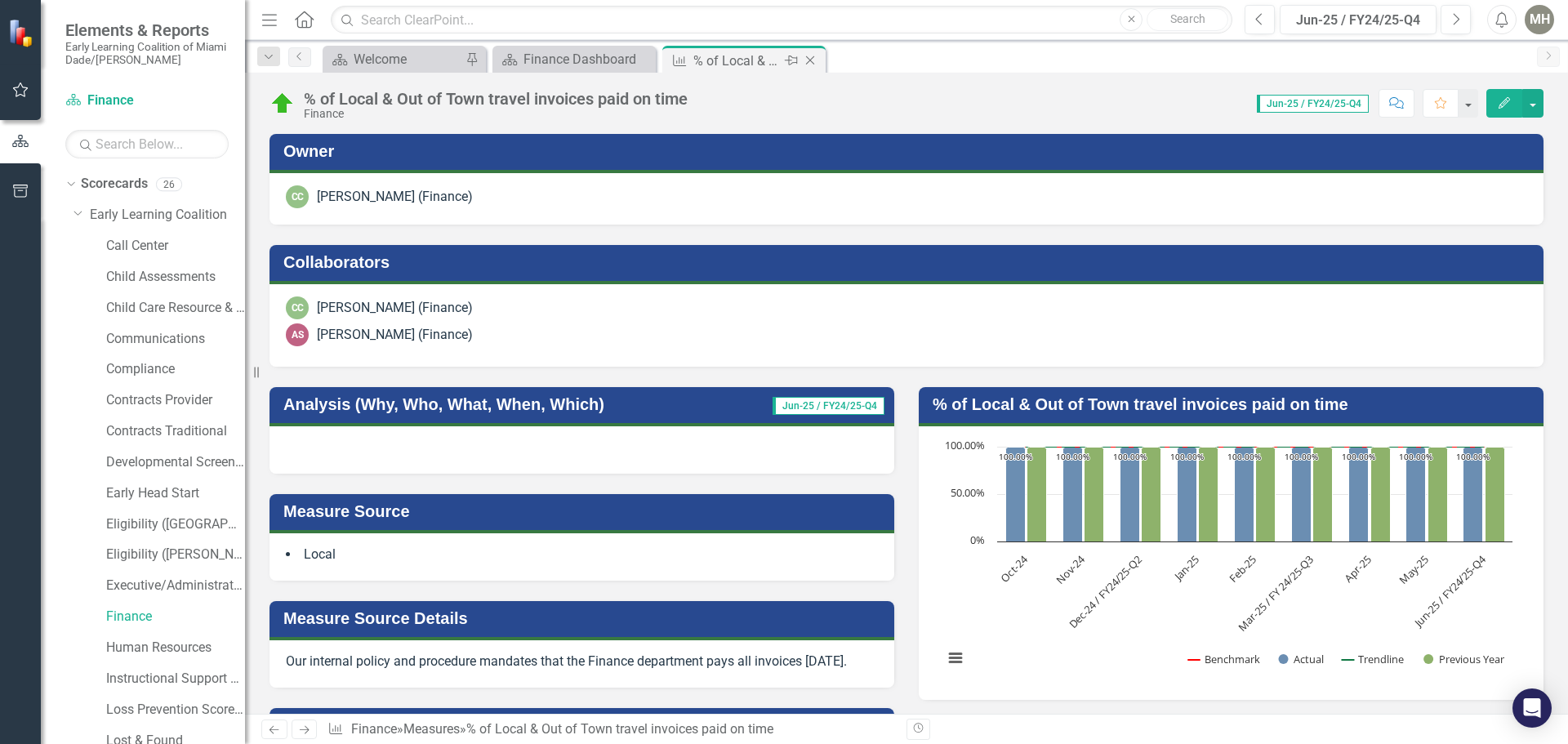
click at [812, 63] on icon "Close" at bounding box center [810, 60] width 16 height 13
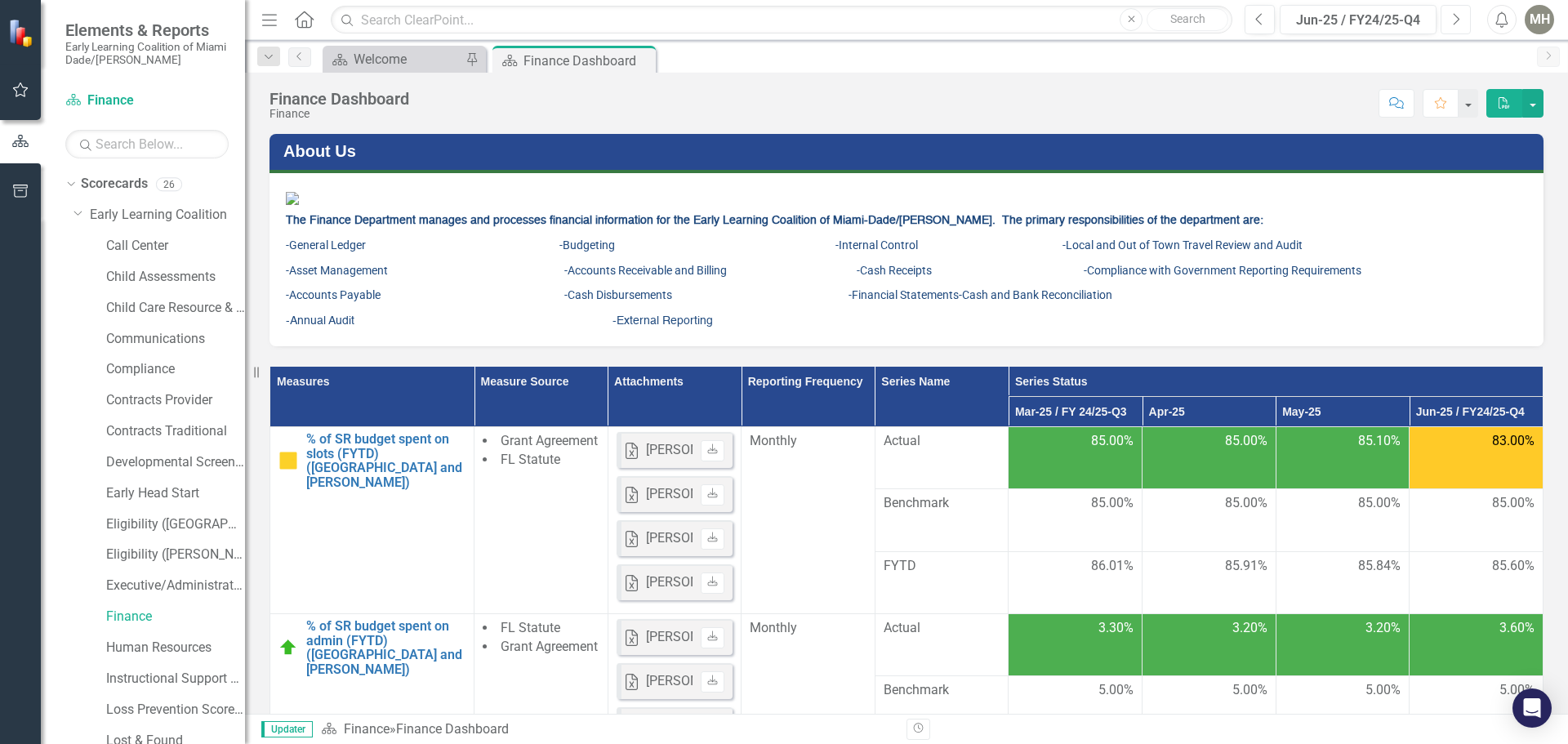
click at [1460, 22] on button "Next" at bounding box center [1455, 19] width 30 height 29
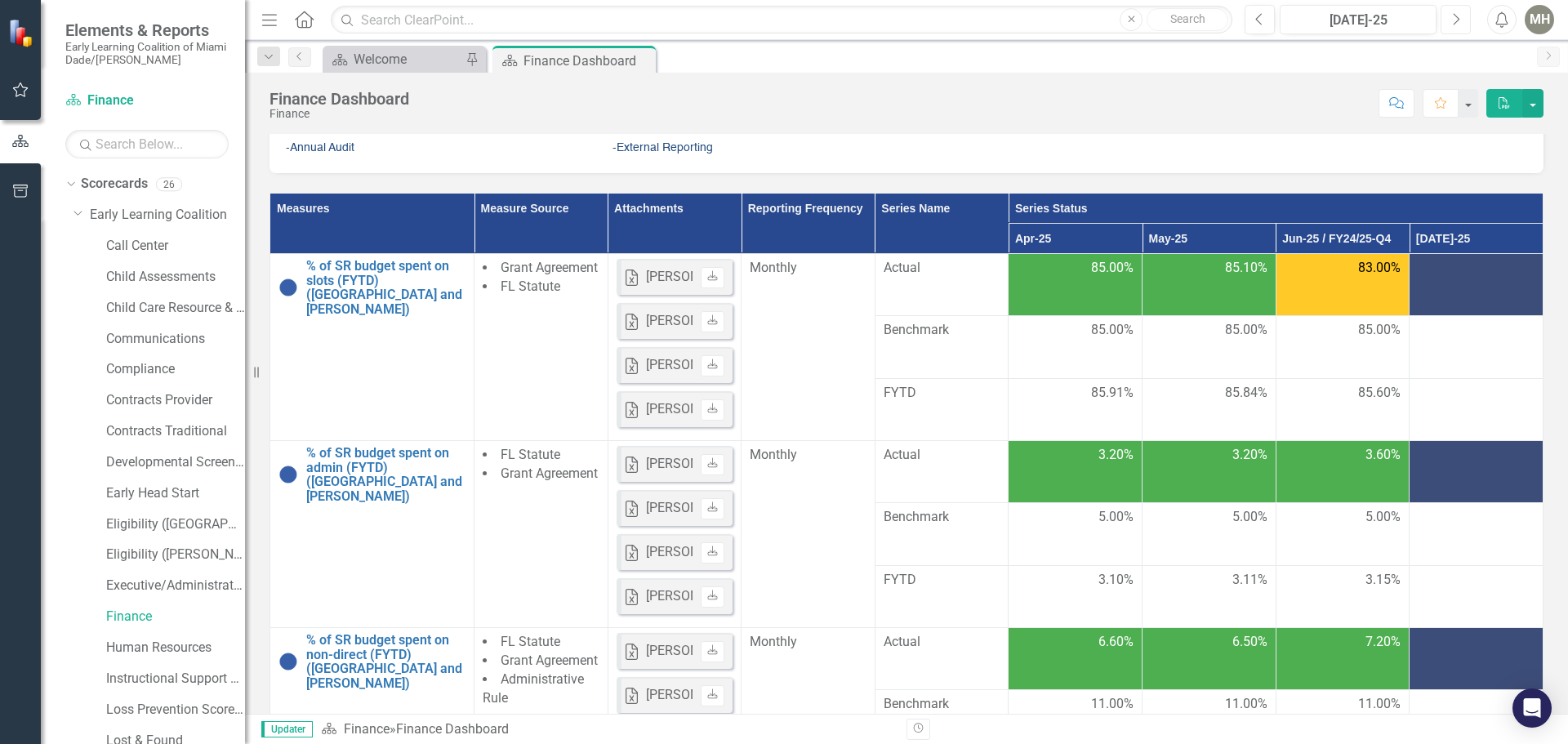
scroll to position [155, 0]
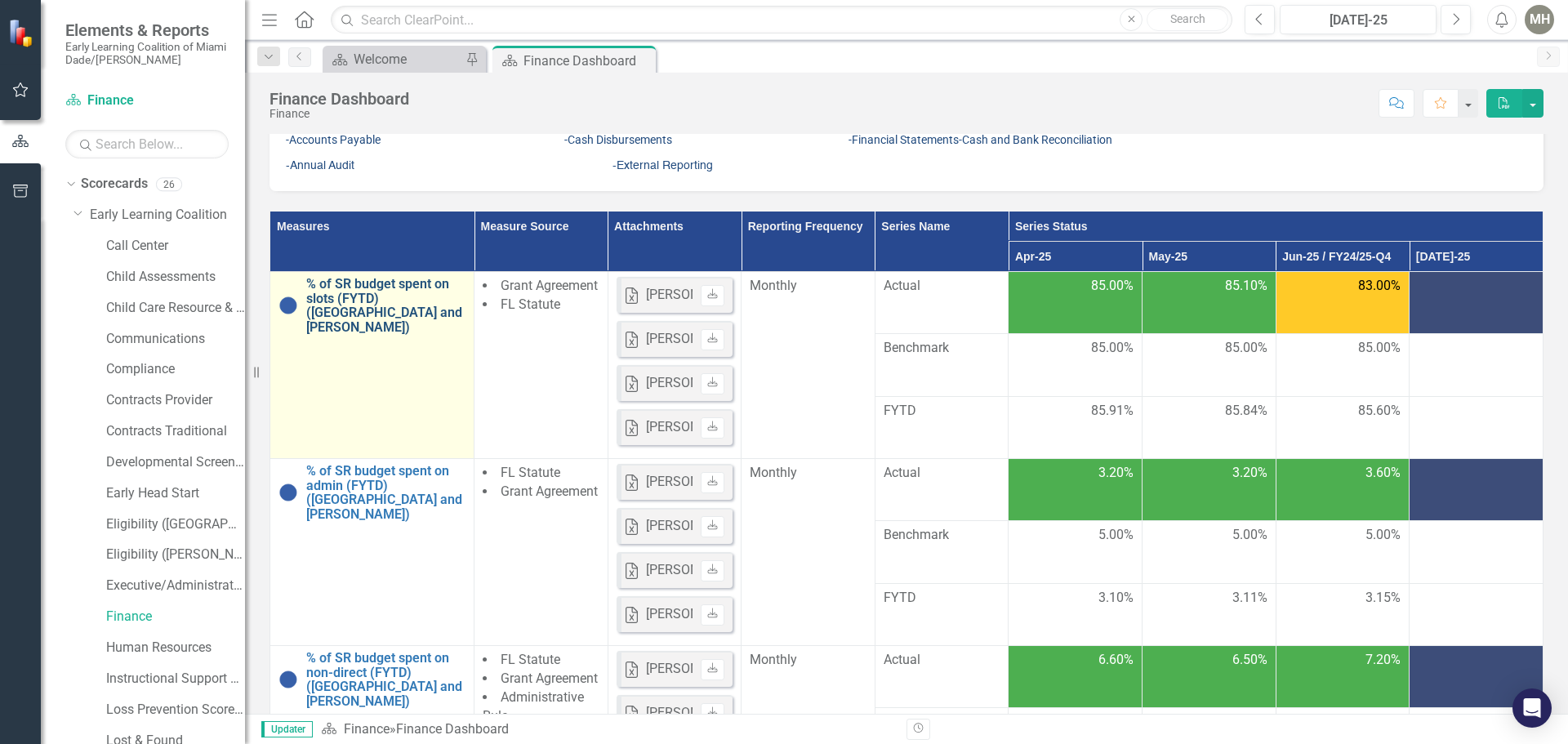
click at [358, 334] on link "% of SR budget spent on slots (FYTD) ([GEOGRAPHIC_DATA] and [PERSON_NAME])" at bounding box center [385, 305] width 159 height 57
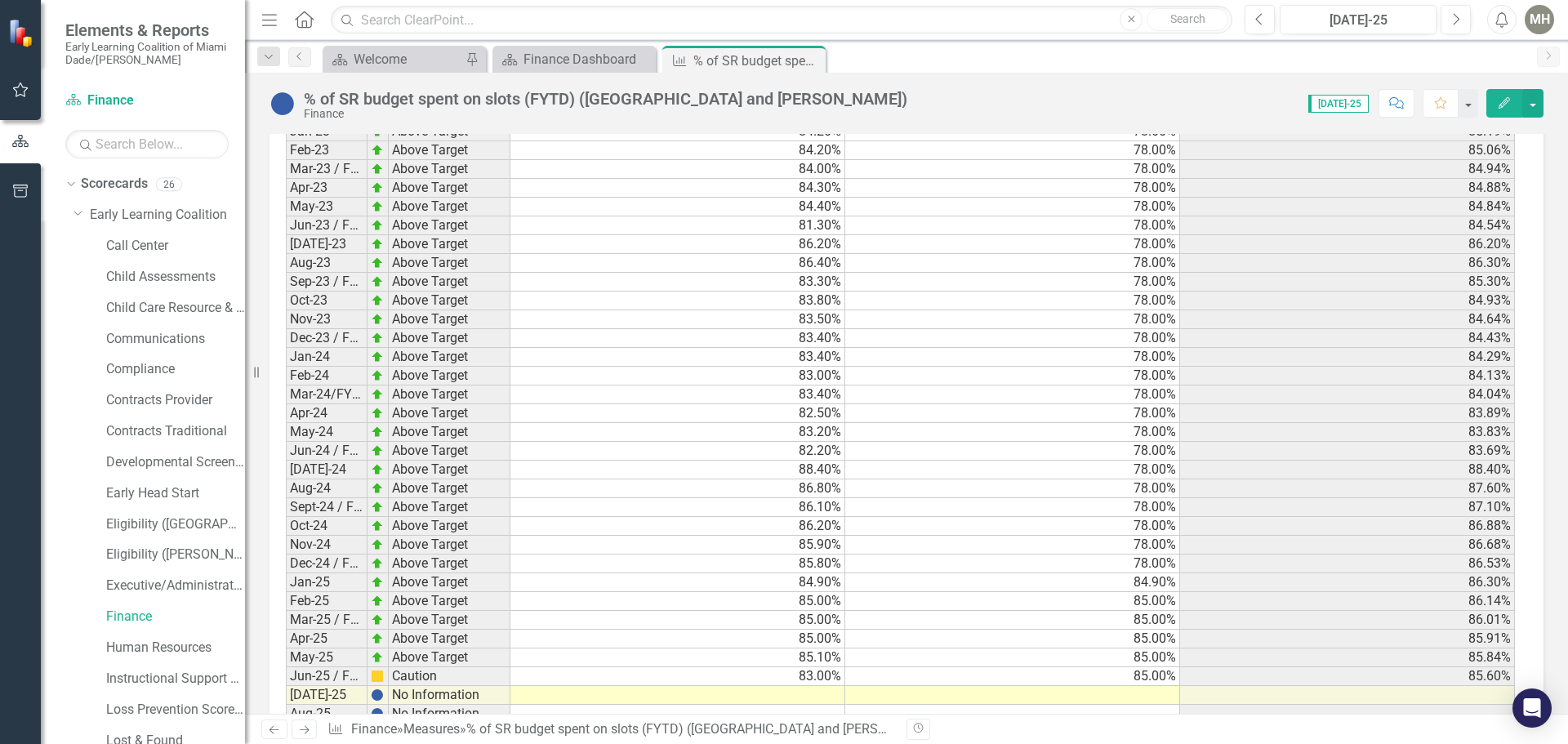
scroll to position [2411, 0]
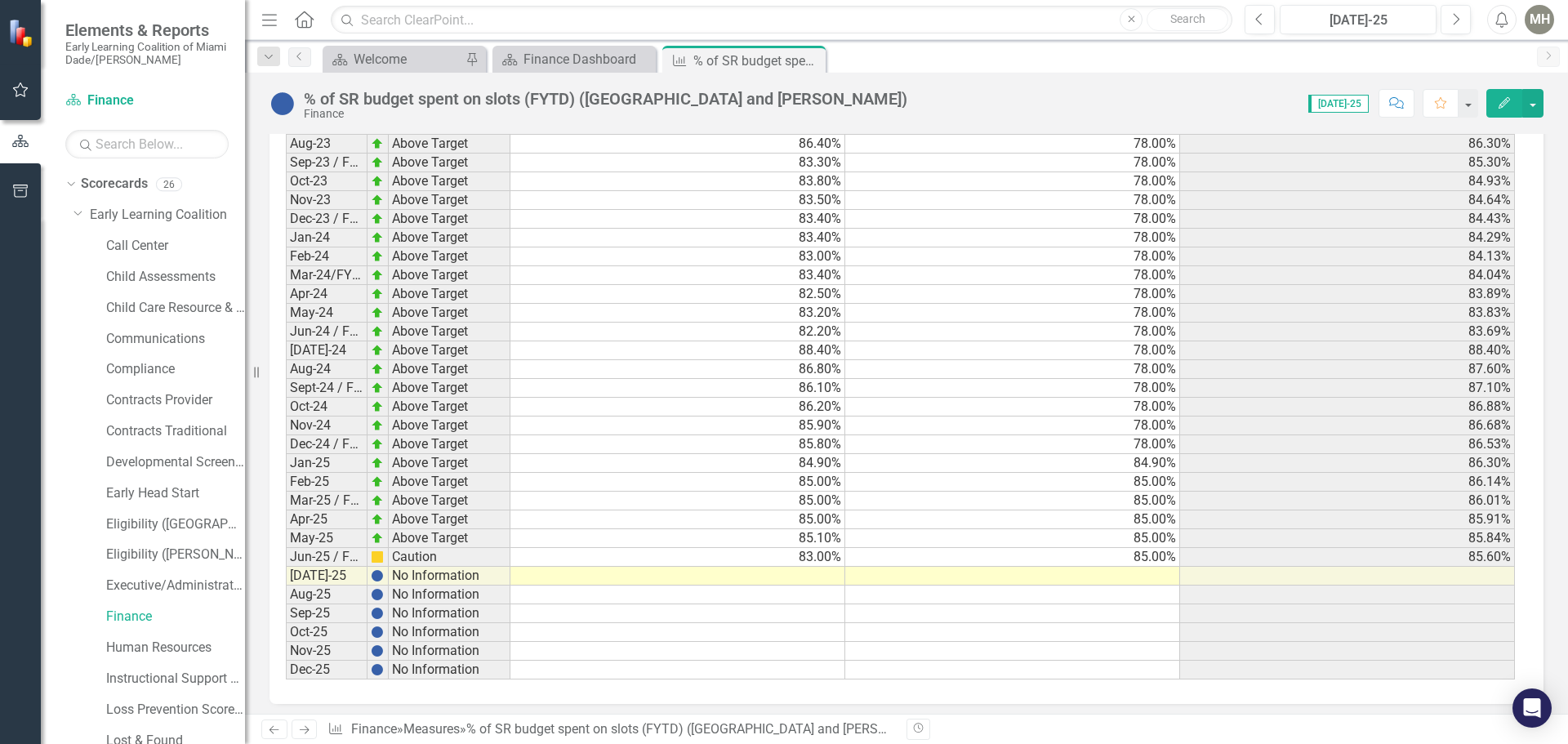
click at [818, 568] on td at bounding box center [677, 576] width 335 height 19
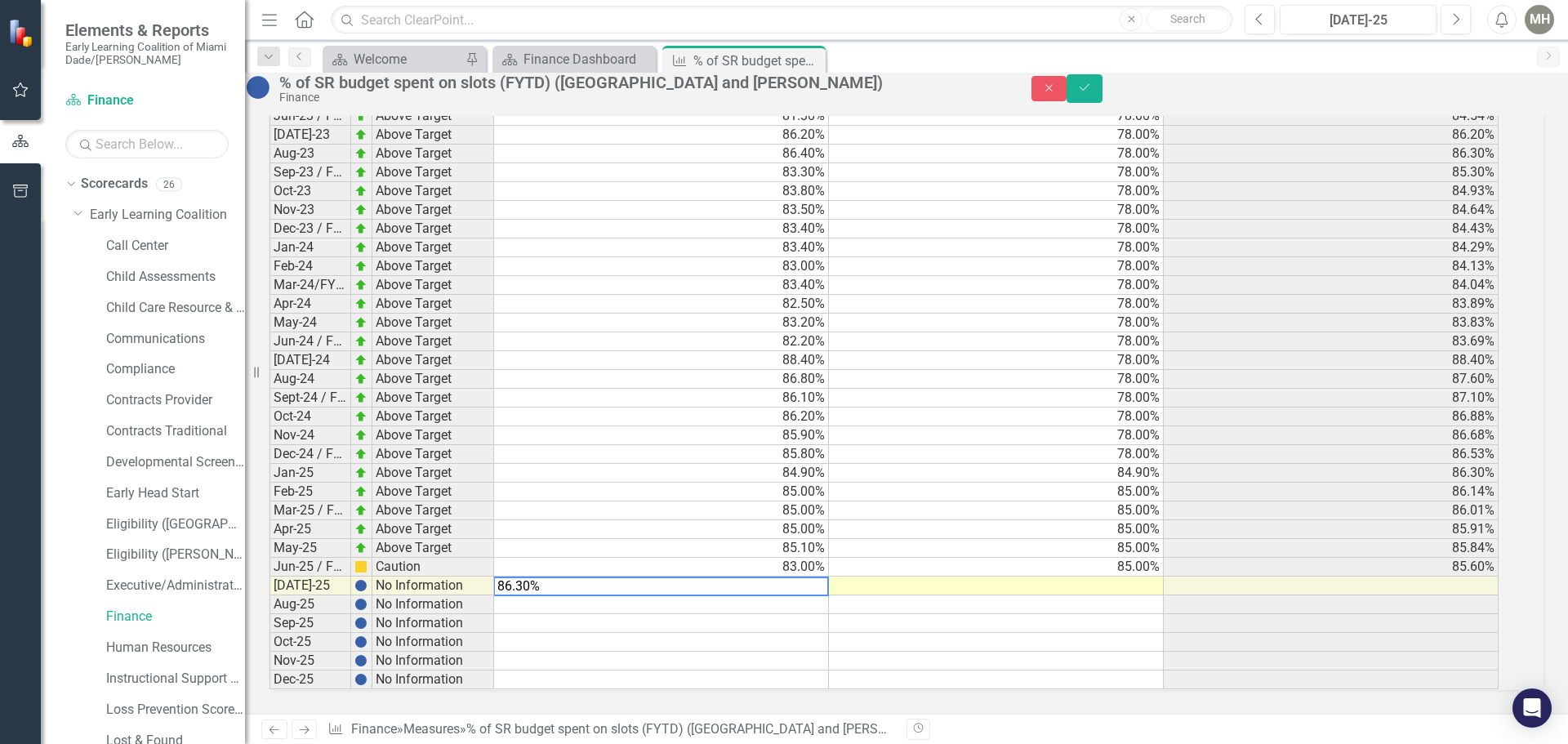
drag, startPoint x: 596, startPoint y: 579, endPoint x: 478, endPoint y: 577, distance: 118.0
type textarea "86.3"
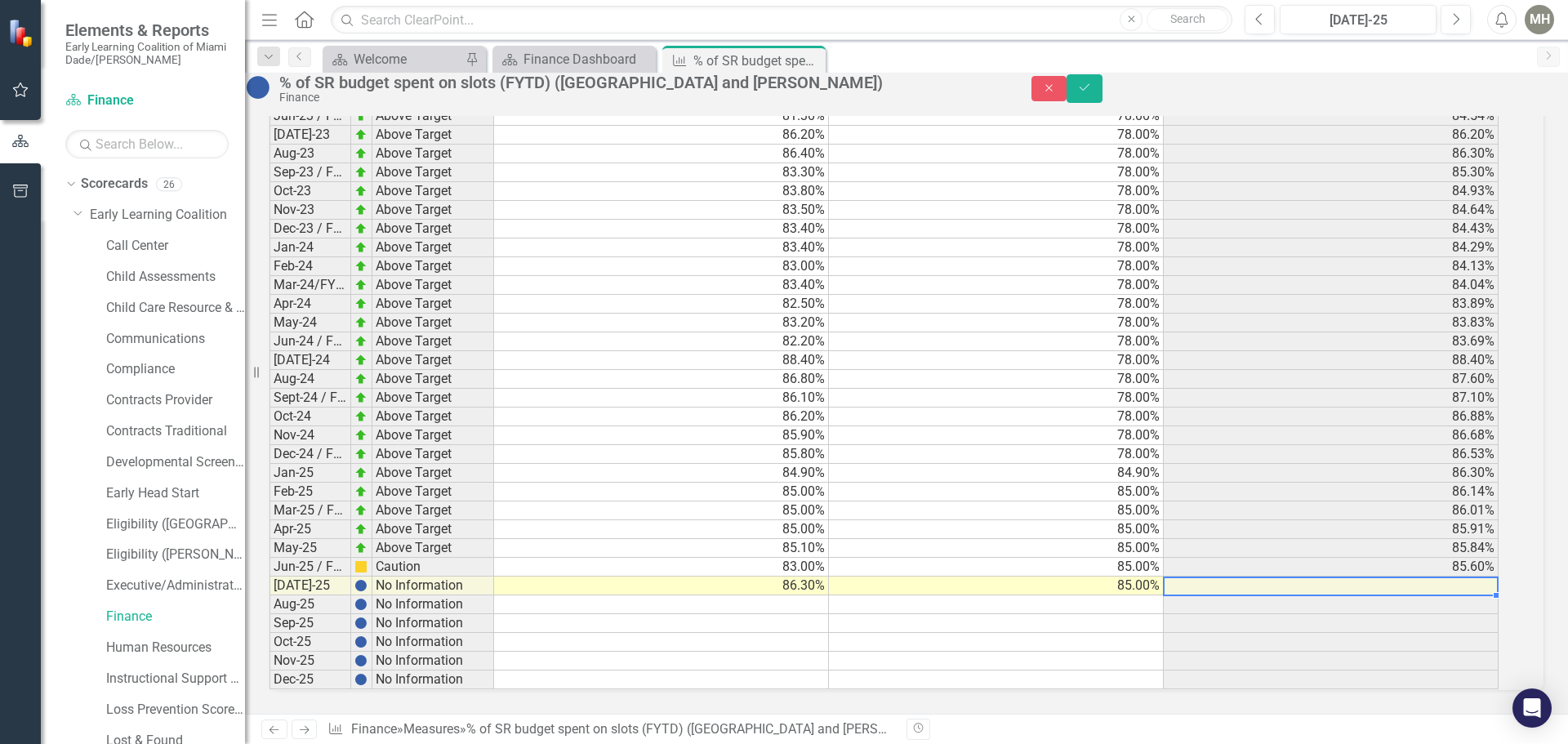
type textarea "85."
click at [715, 595] on td at bounding box center [661, 604] width 335 height 19
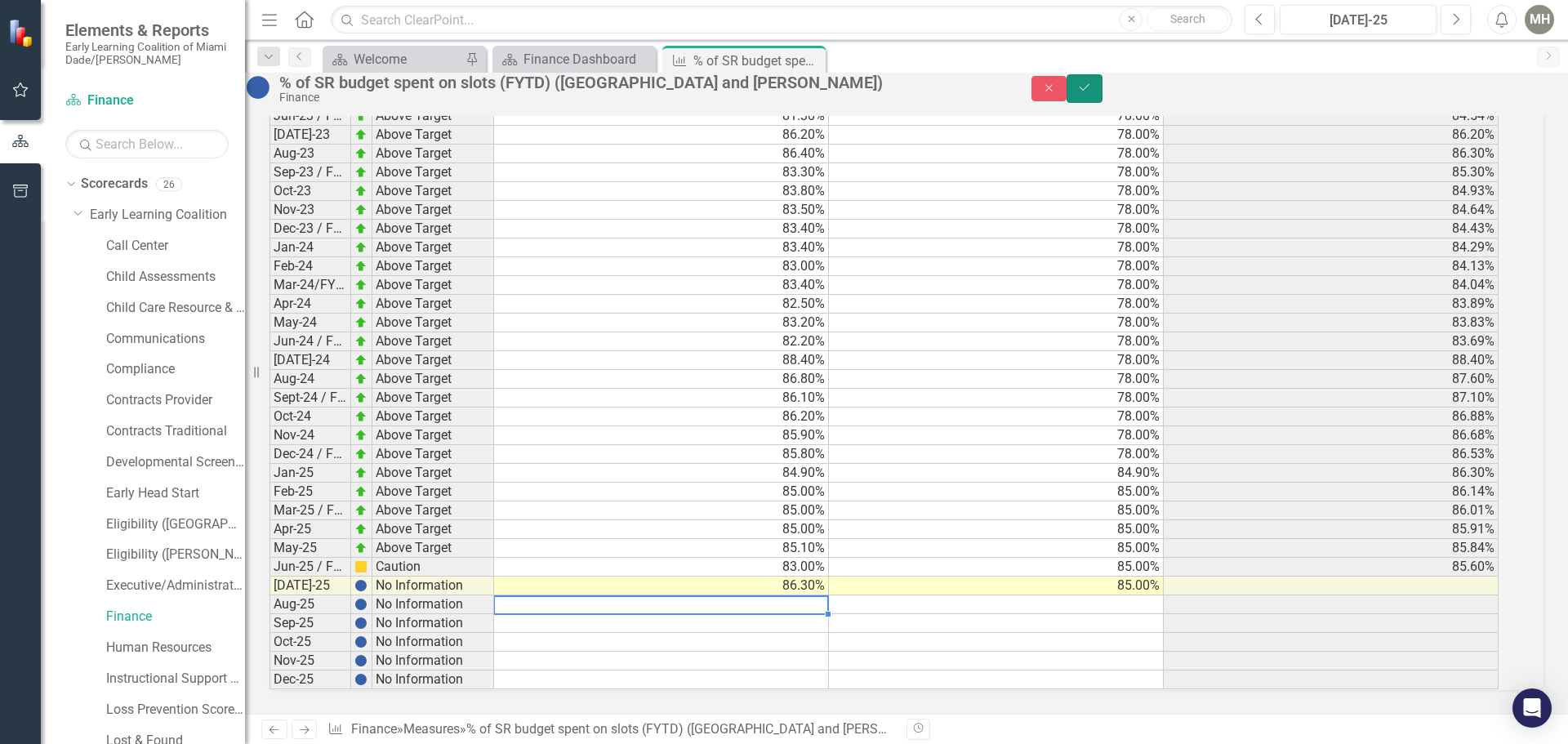
click at [1092, 93] on icon "Save" at bounding box center [1084, 87] width 15 height 12
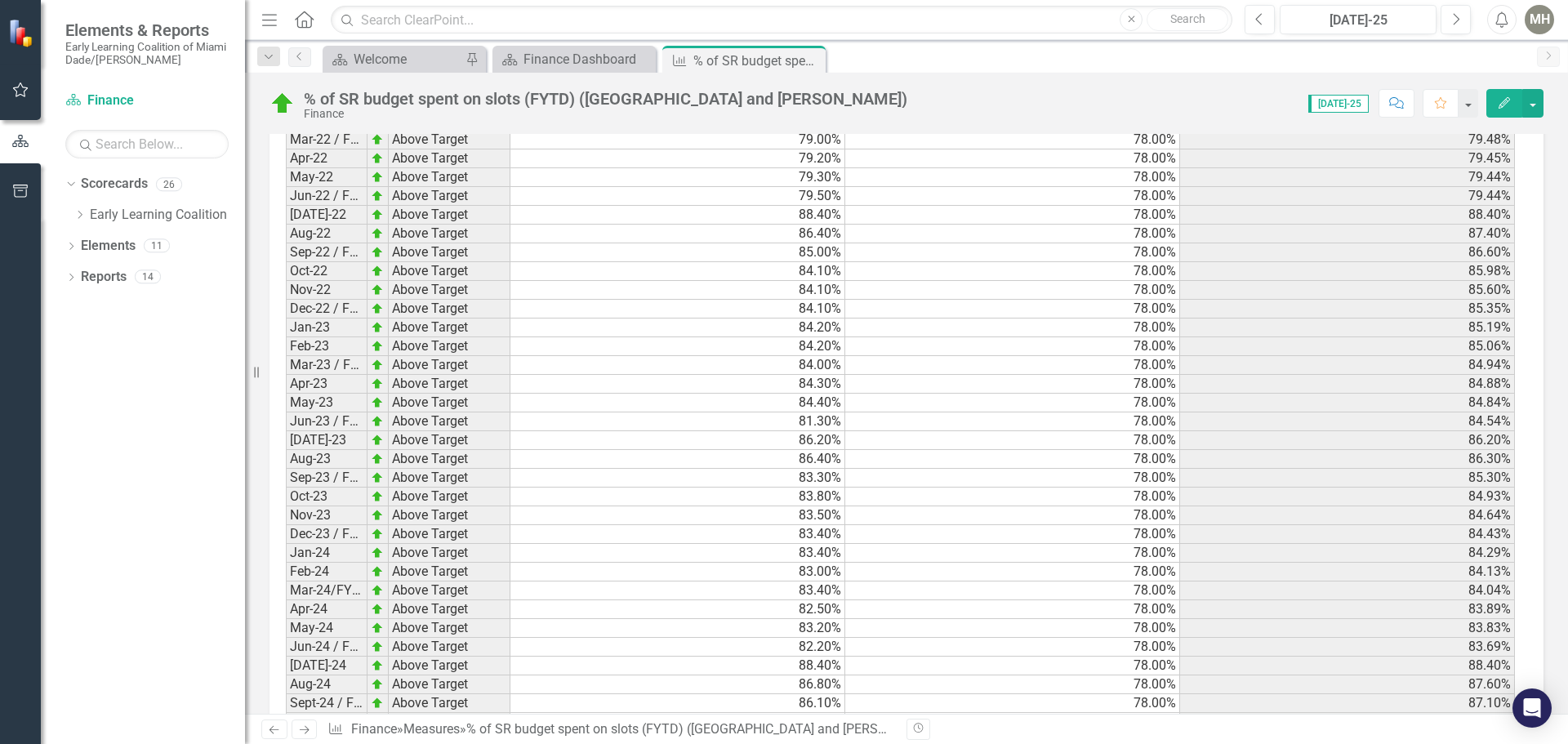
scroll to position [2002, 0]
click at [812, 60] on icon "Close" at bounding box center [810, 60] width 16 height 13
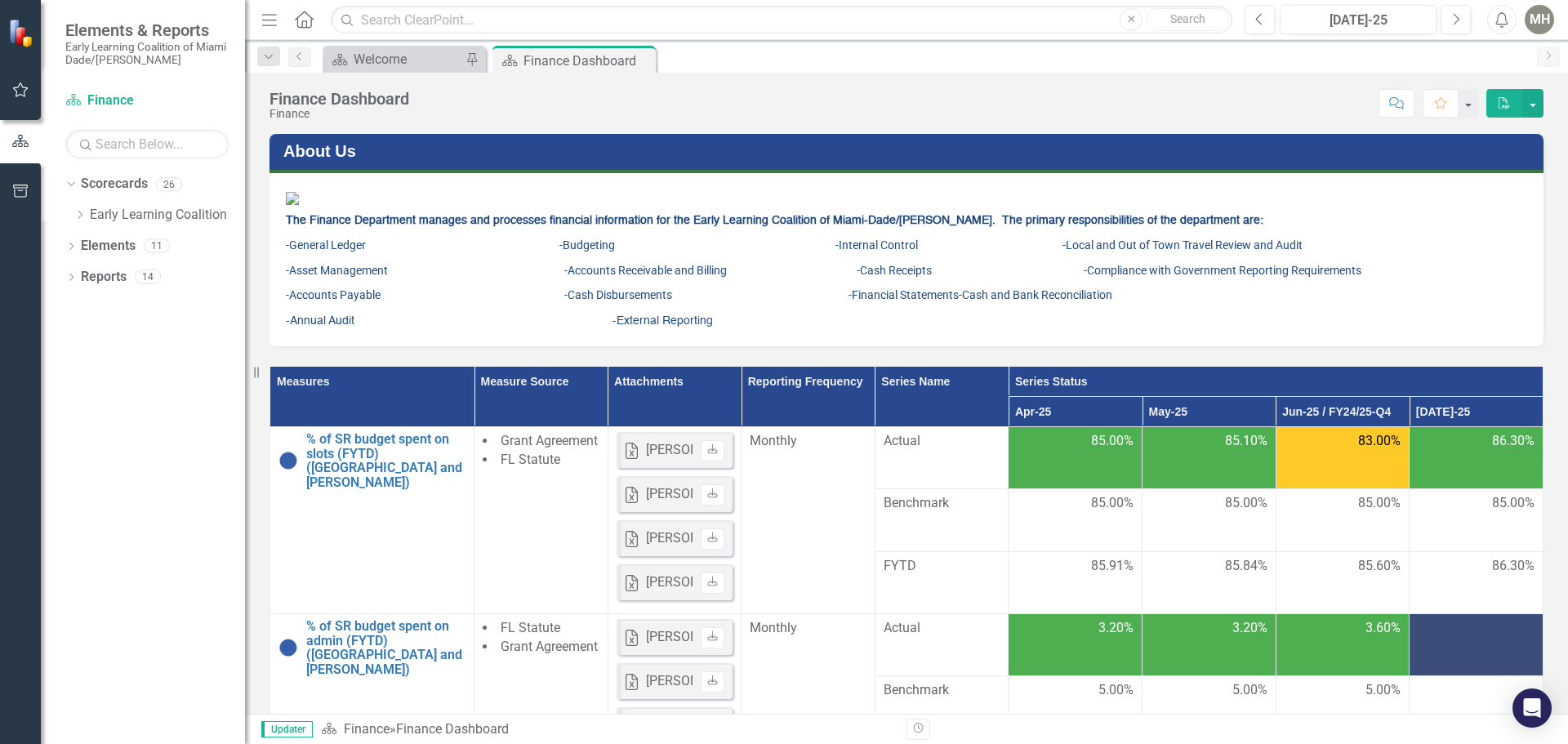
scroll to position [408, 0]
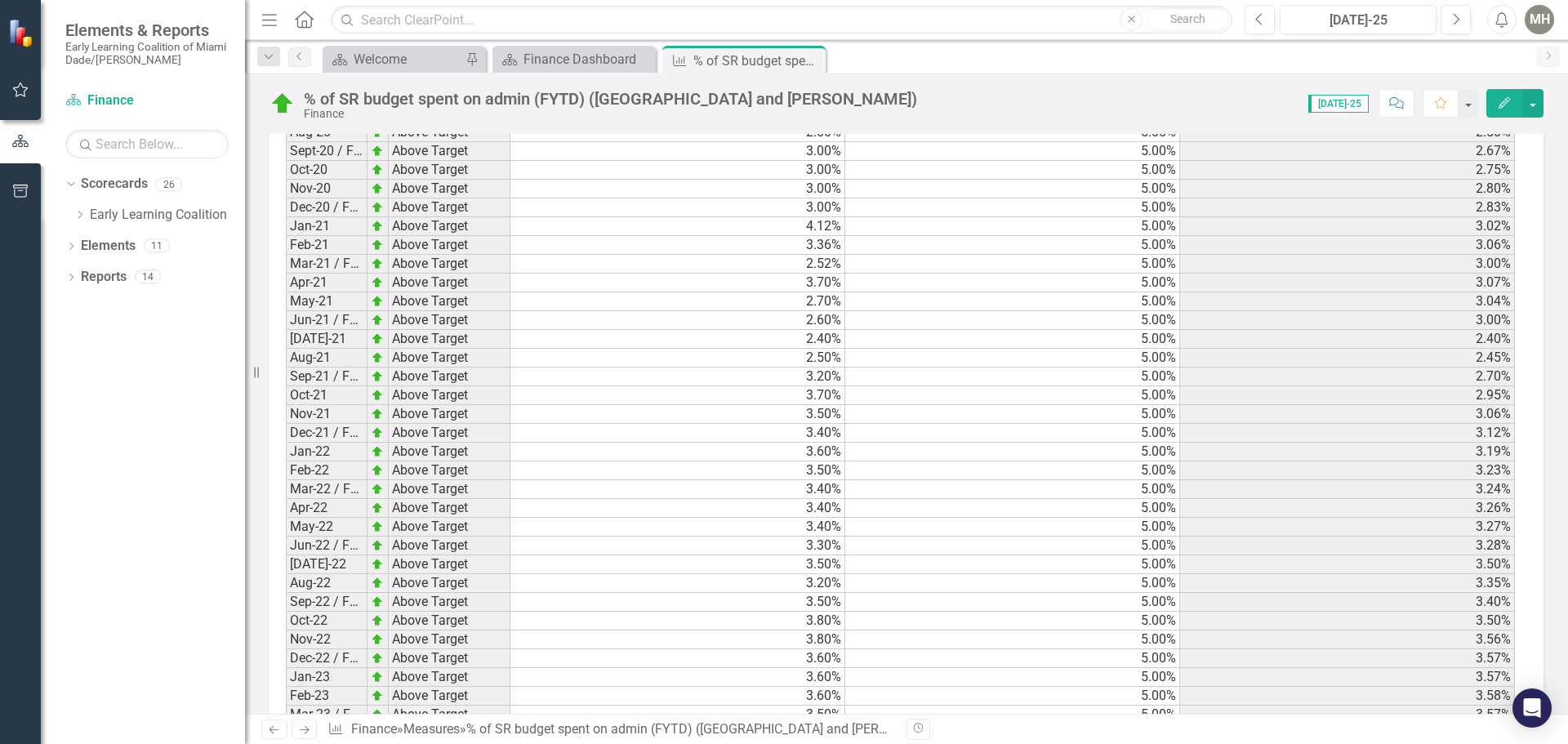
scroll to position [1257, 0]
click at [814, 58] on icon "Close" at bounding box center [810, 60] width 16 height 13
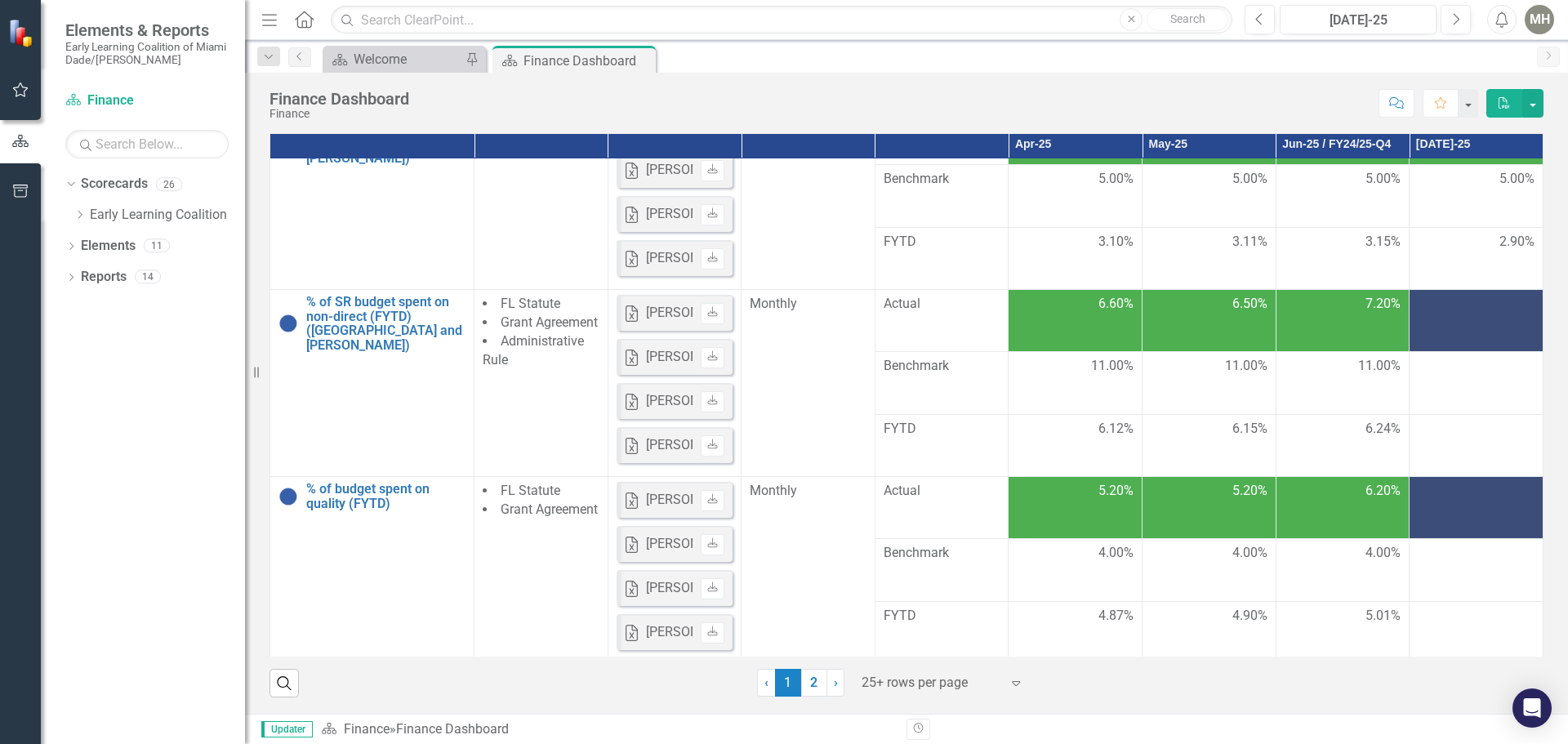
scroll to position [245, 0]
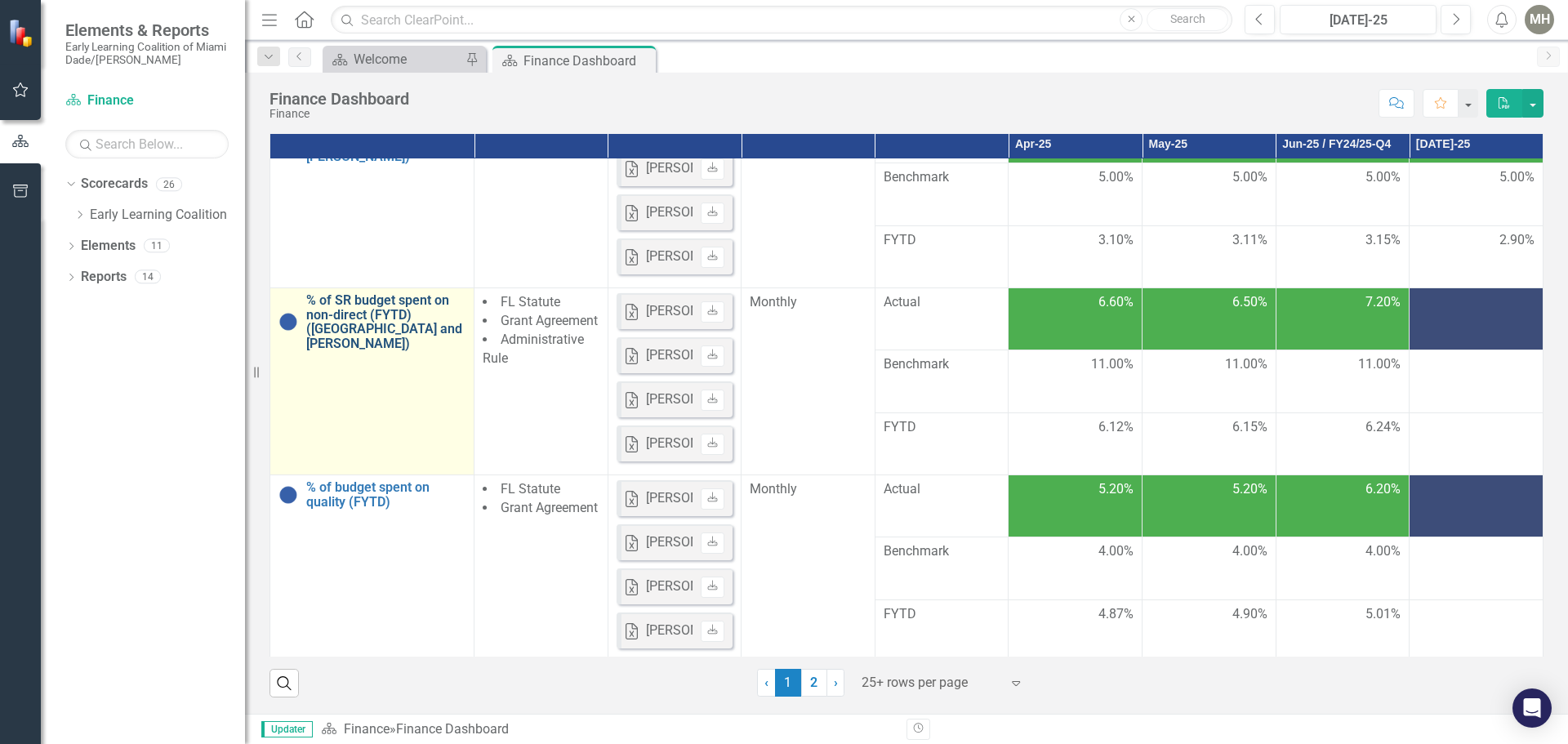
click at [345, 350] on link "% of SR budget spent on non-direct (FYTD) ([GEOGRAPHIC_DATA] and [PERSON_NAME])" at bounding box center [385, 321] width 159 height 57
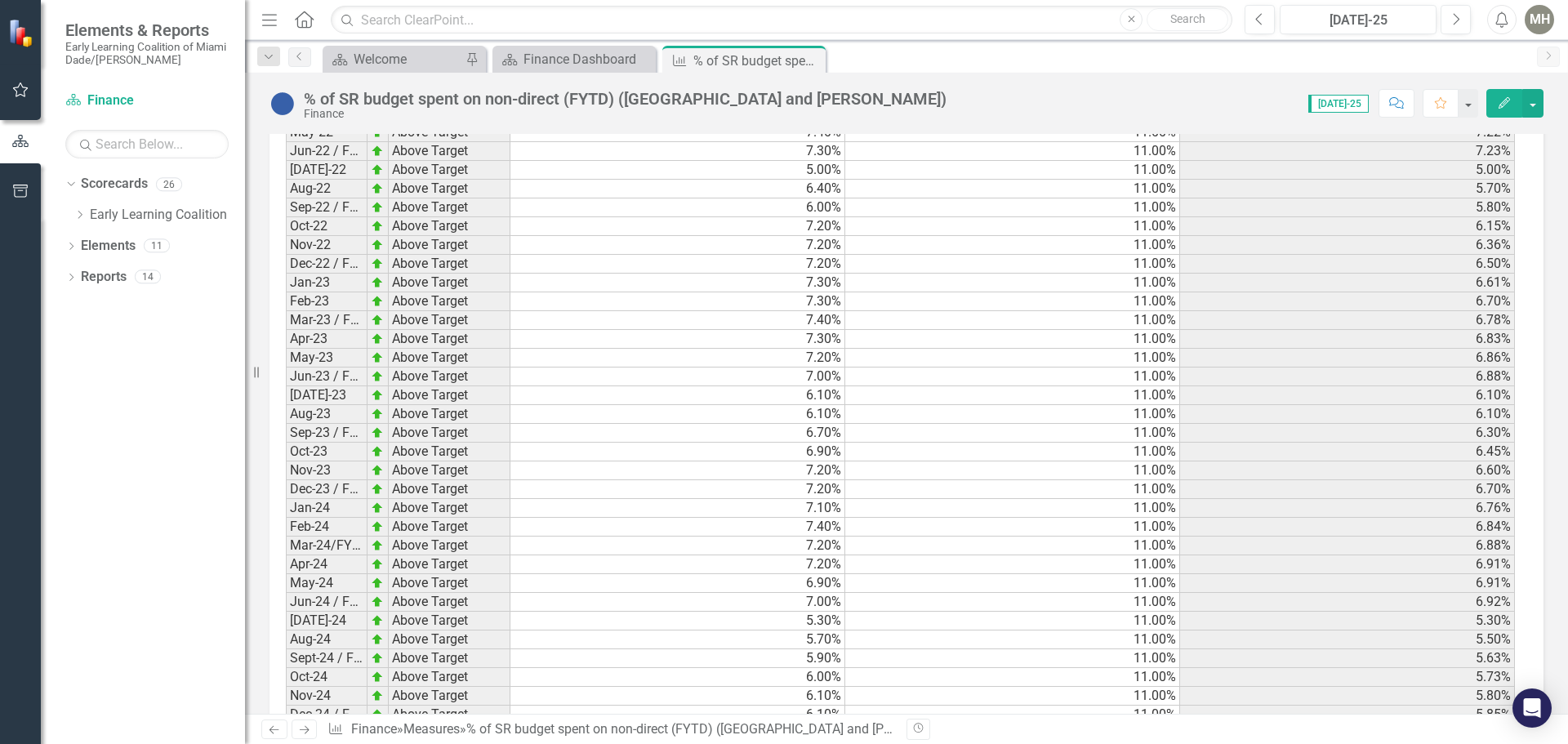
scroll to position [2450, 0]
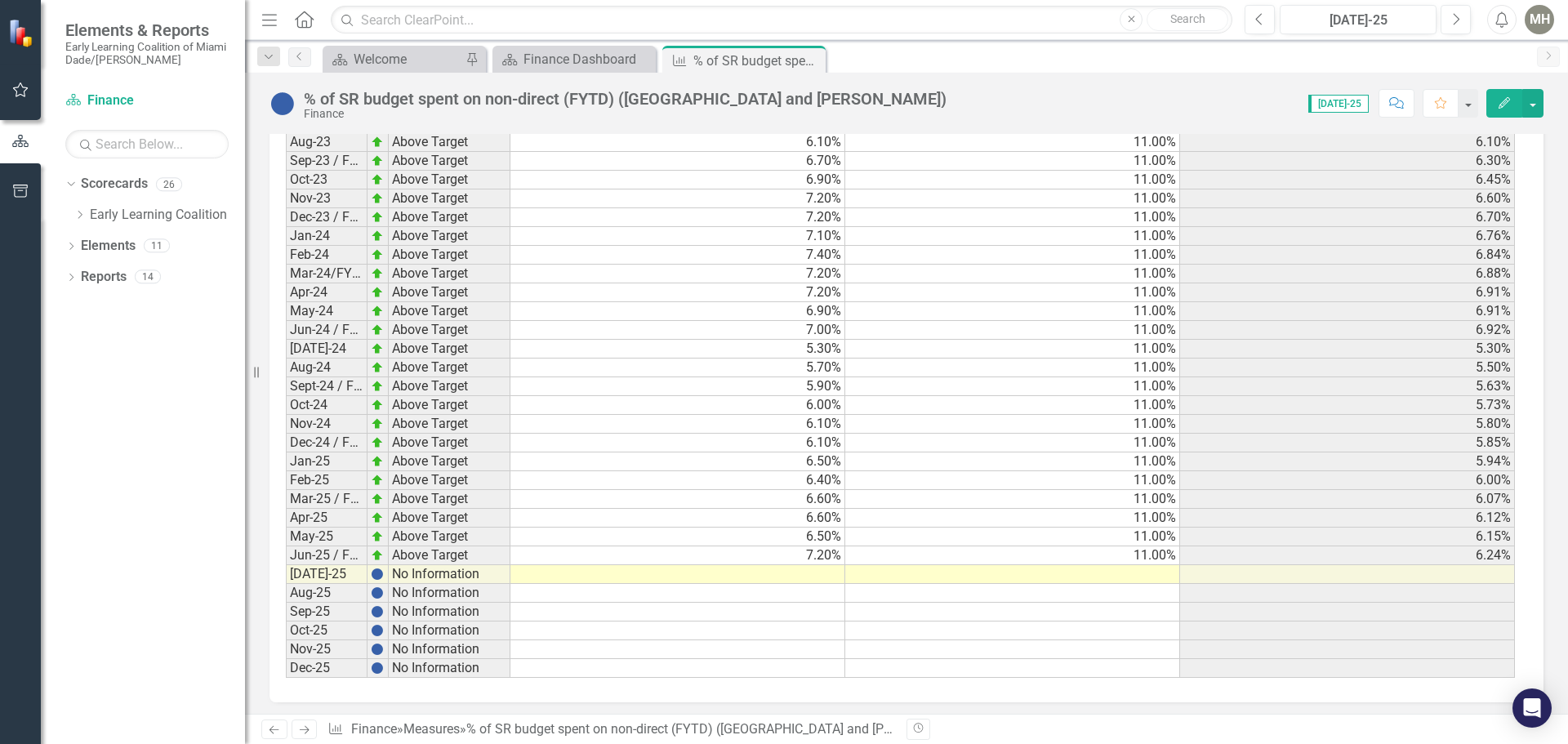
click at [808, 570] on td at bounding box center [677, 574] width 335 height 19
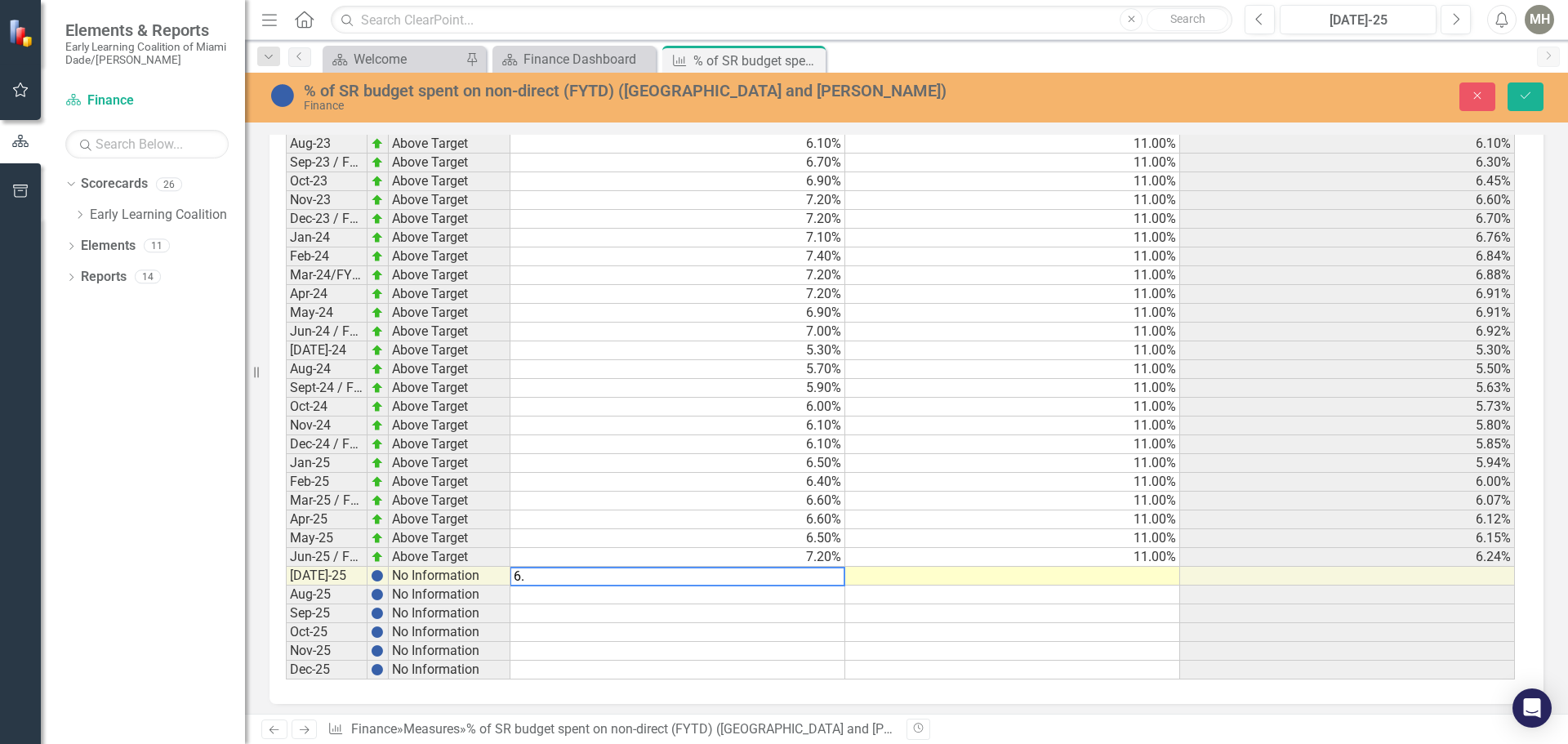
scroll to position [2451, 0]
type textarea "6.0"
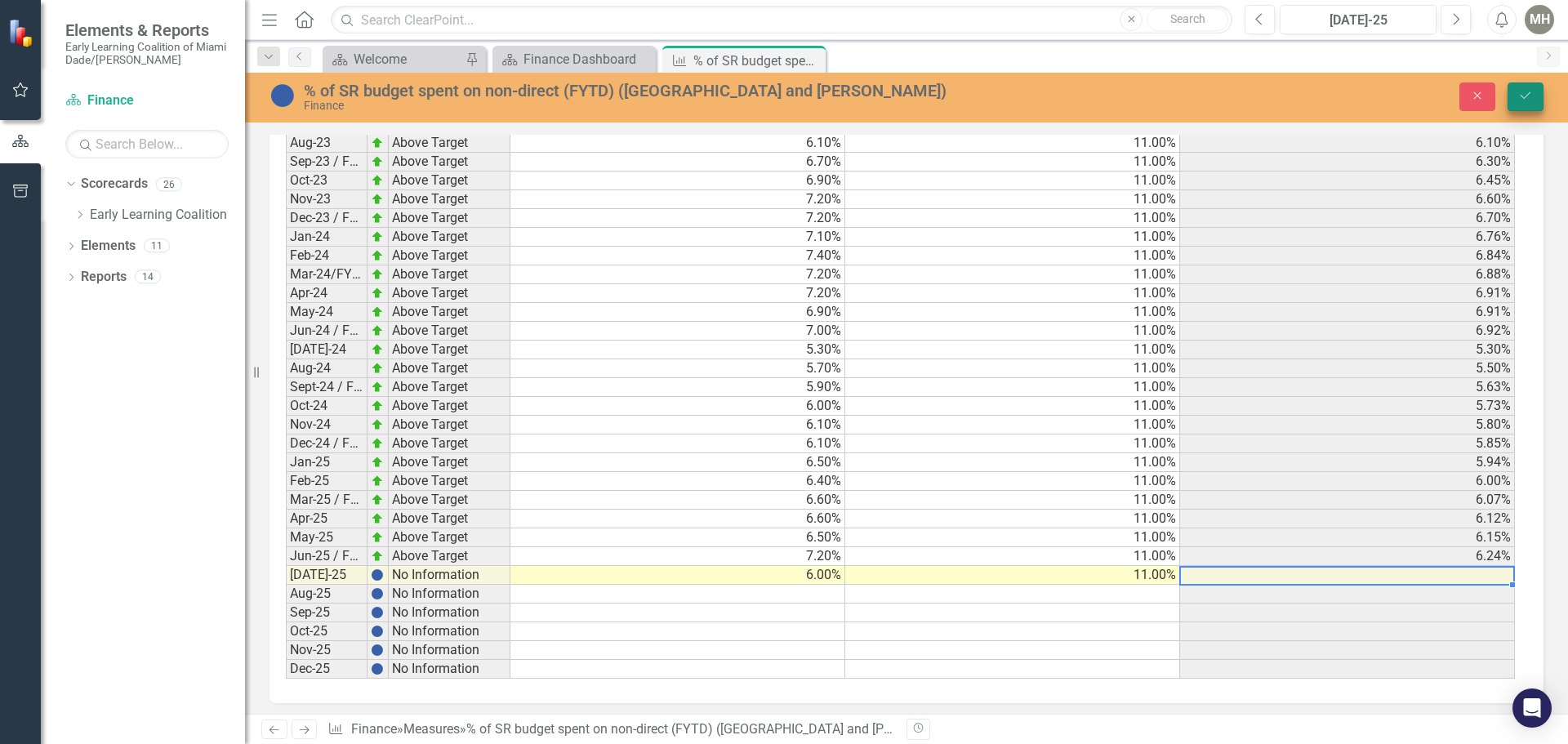
type textarea "11."
click at [1514, 93] on button "Save" at bounding box center [1525, 96] width 36 height 28
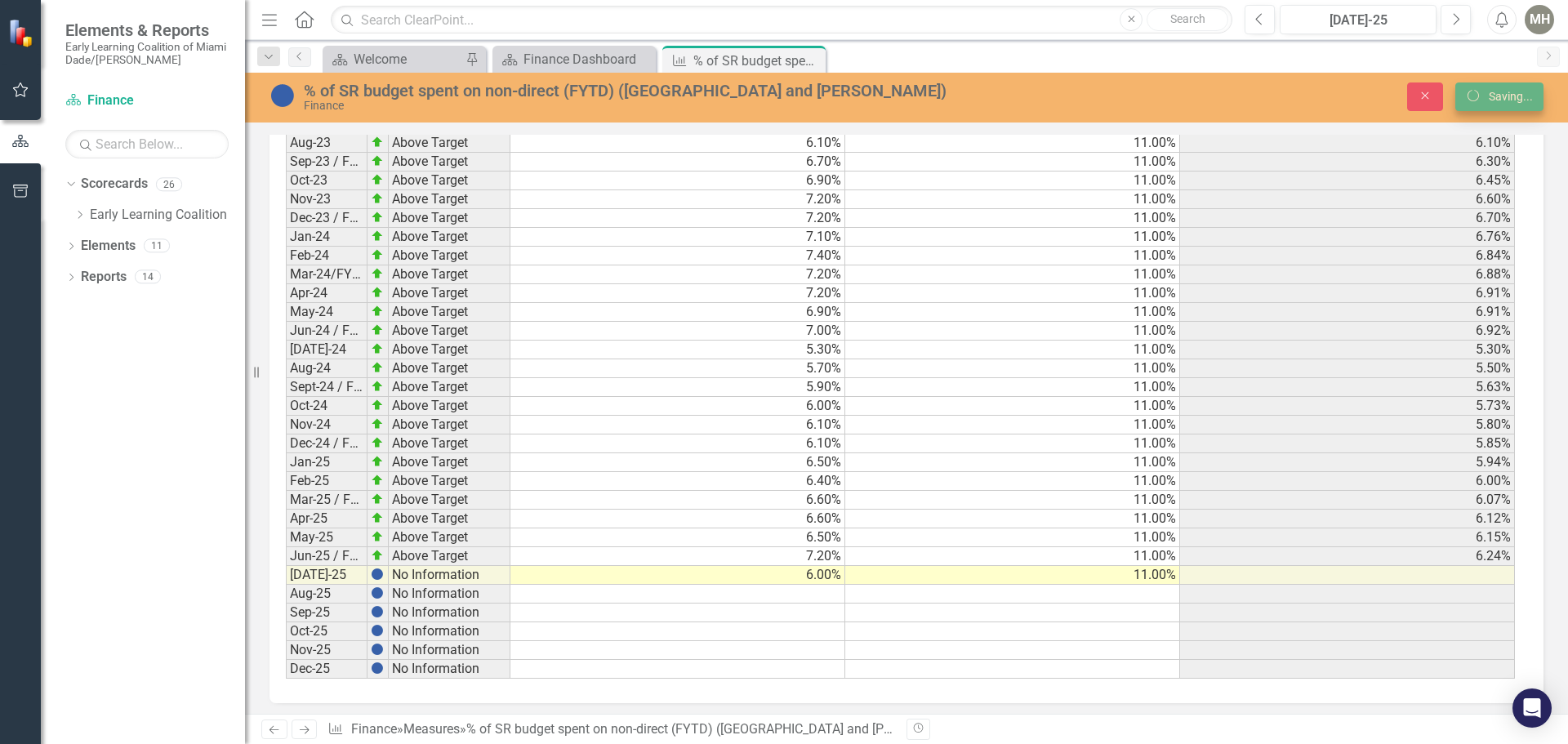
scroll to position [2450, 0]
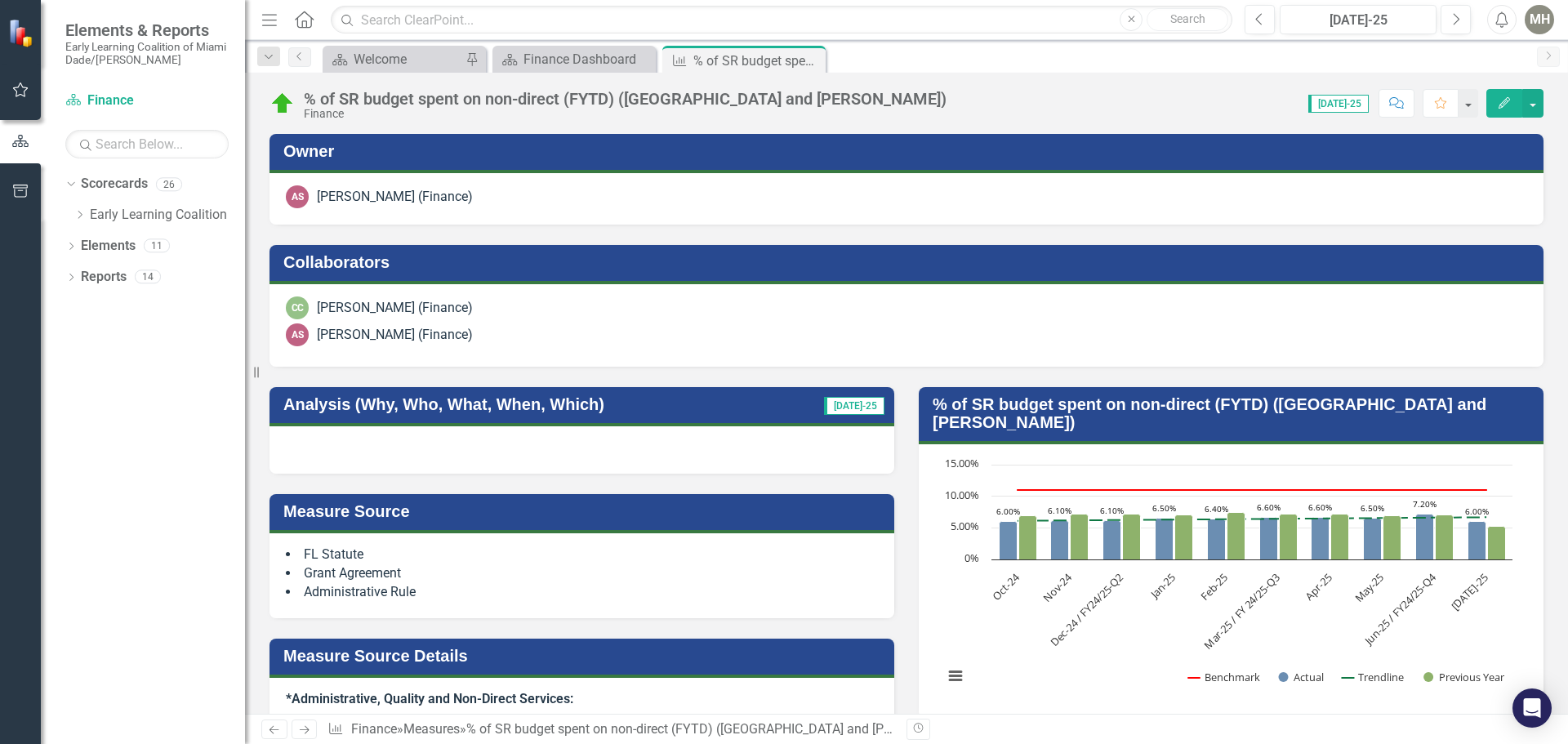
click at [0, 0] on icon "Close" at bounding box center [0, 0] width 0 height 0
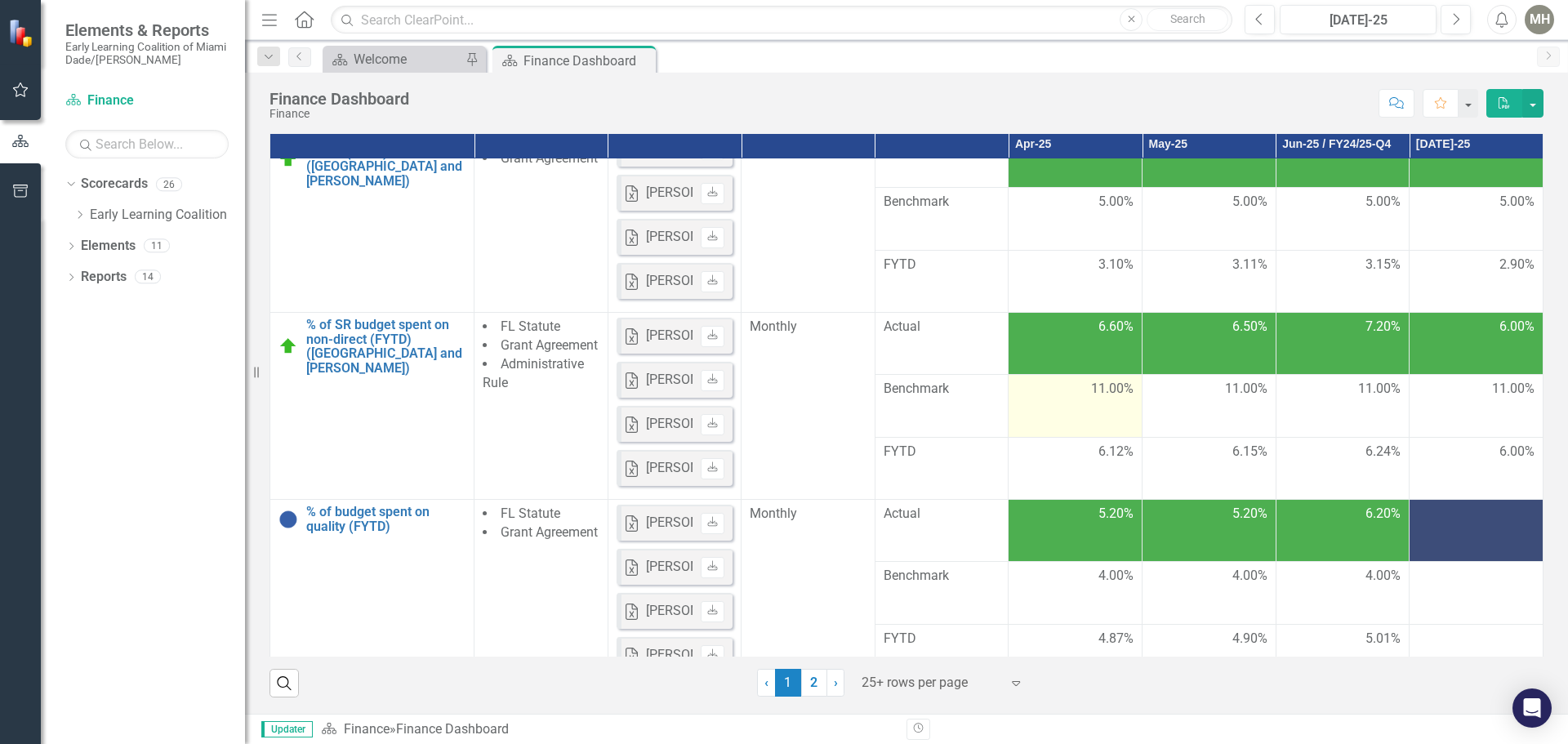
scroll to position [327, 0]
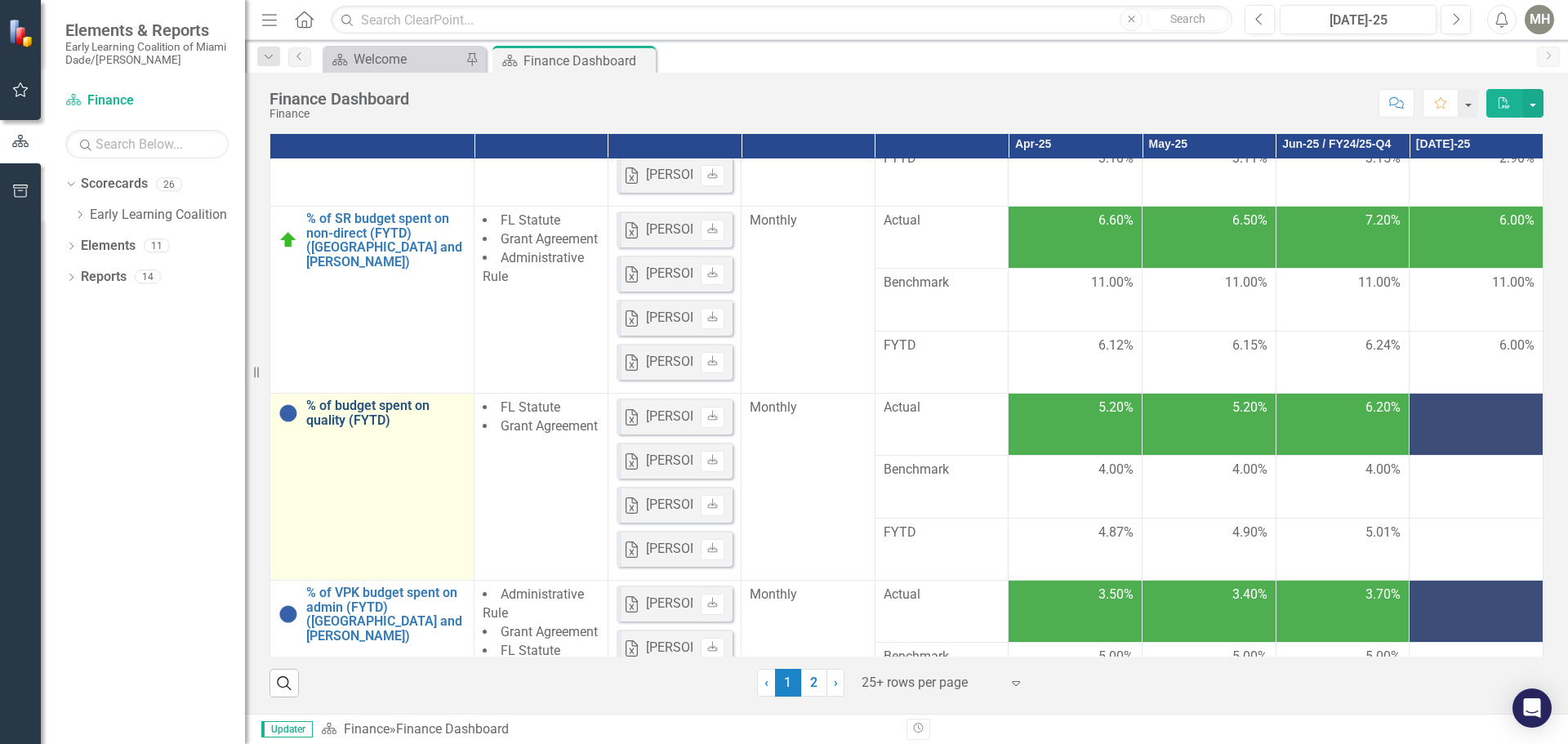
click at [366, 427] on link "% of budget spent on quality (FYTD)" at bounding box center [385, 412] width 159 height 28
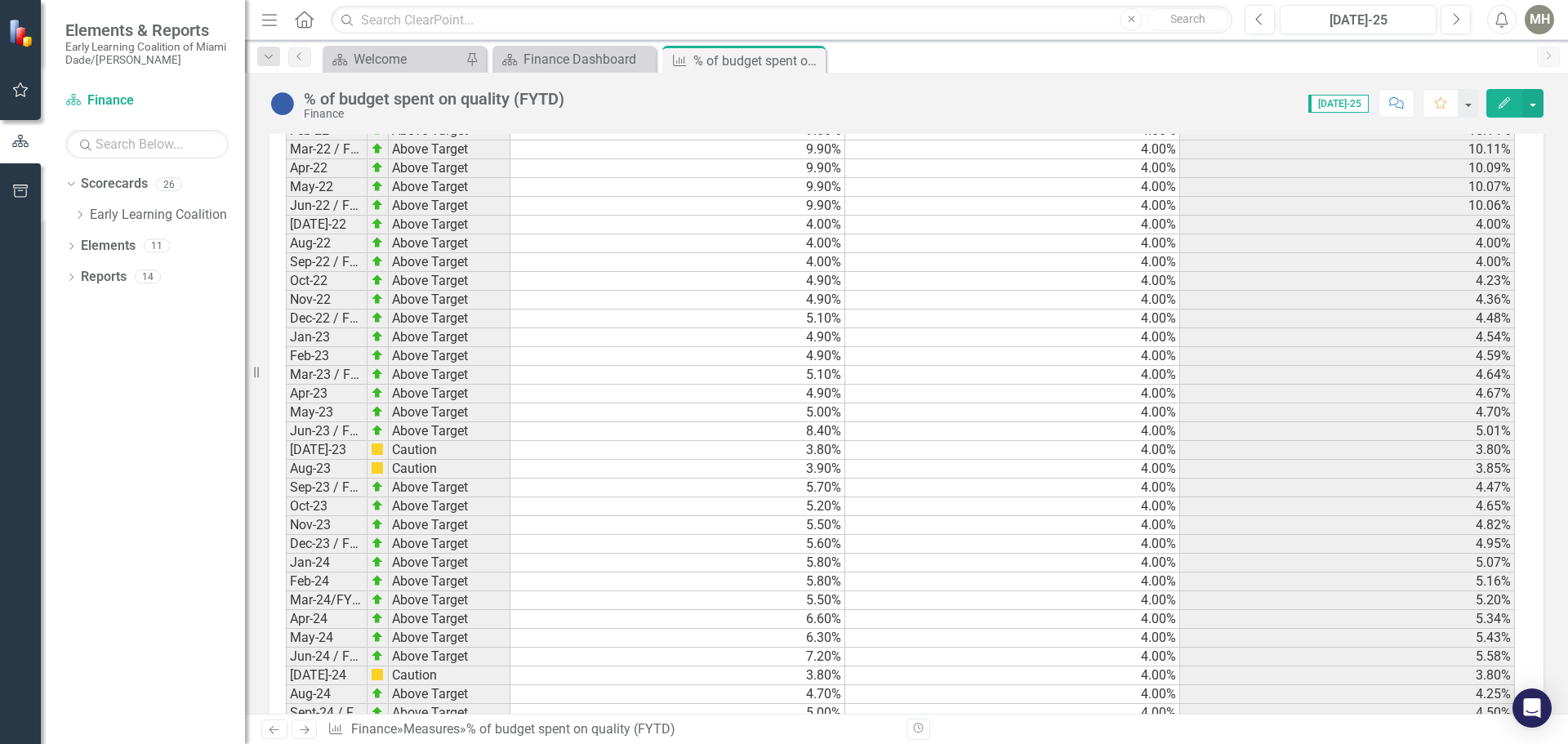
scroll to position [2368, 0]
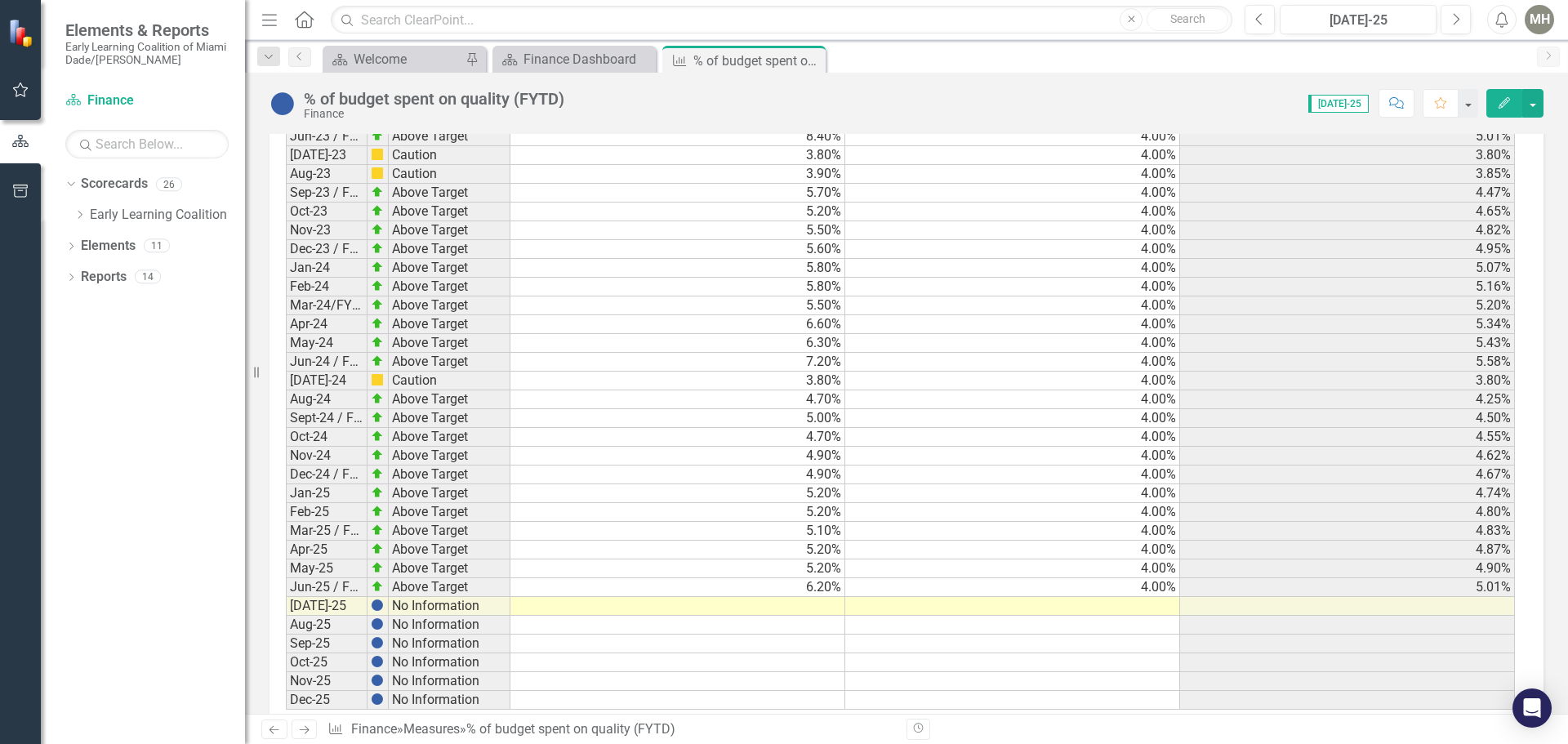
click at [818, 600] on td at bounding box center [677, 606] width 335 height 19
